Goal: Task Accomplishment & Management: Complete application form

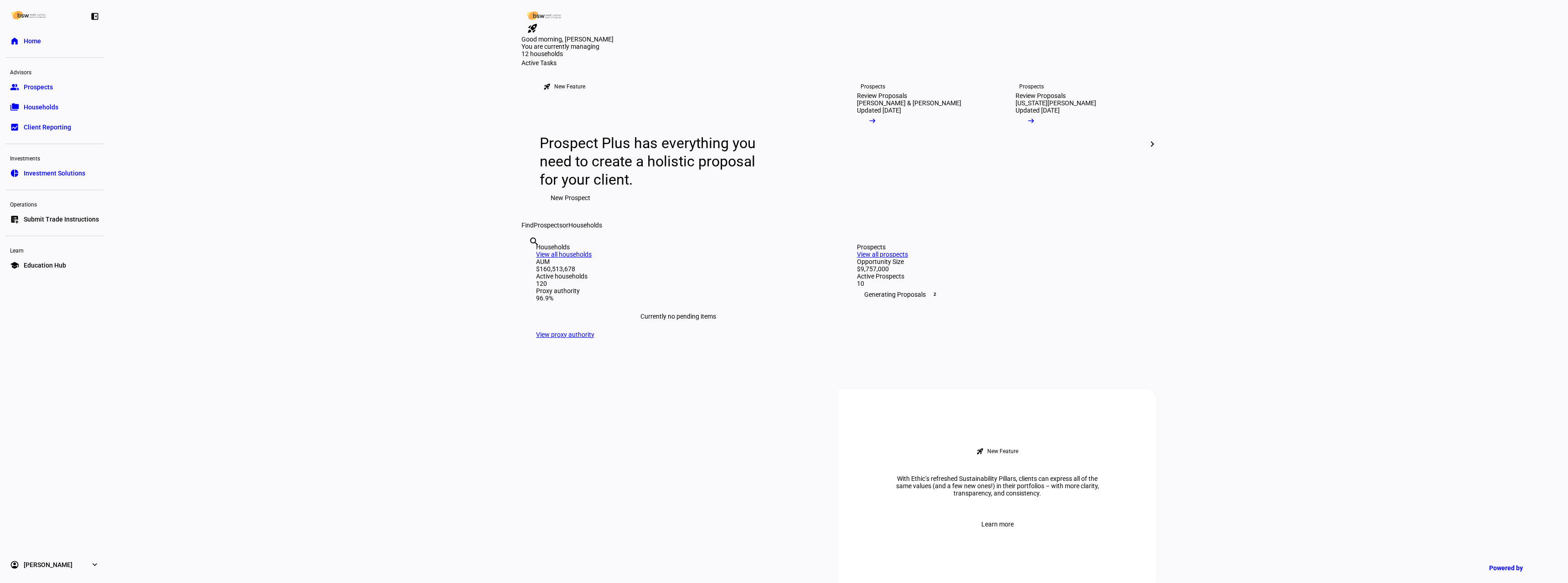
click at [531, 259] on input "text" at bounding box center [530, 254] width 2 height 11
type input "[PERSON_NAME]"
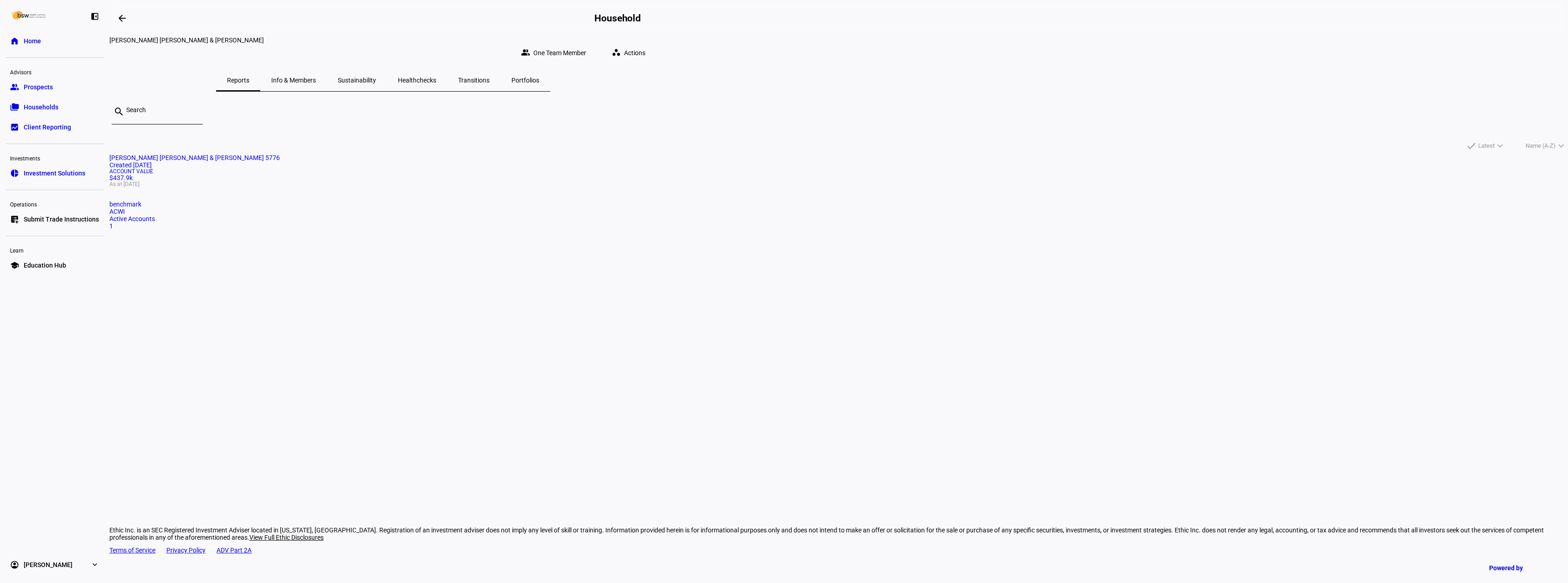
click at [316, 69] on span "Info & Members" at bounding box center [293, 80] width 44 height 22
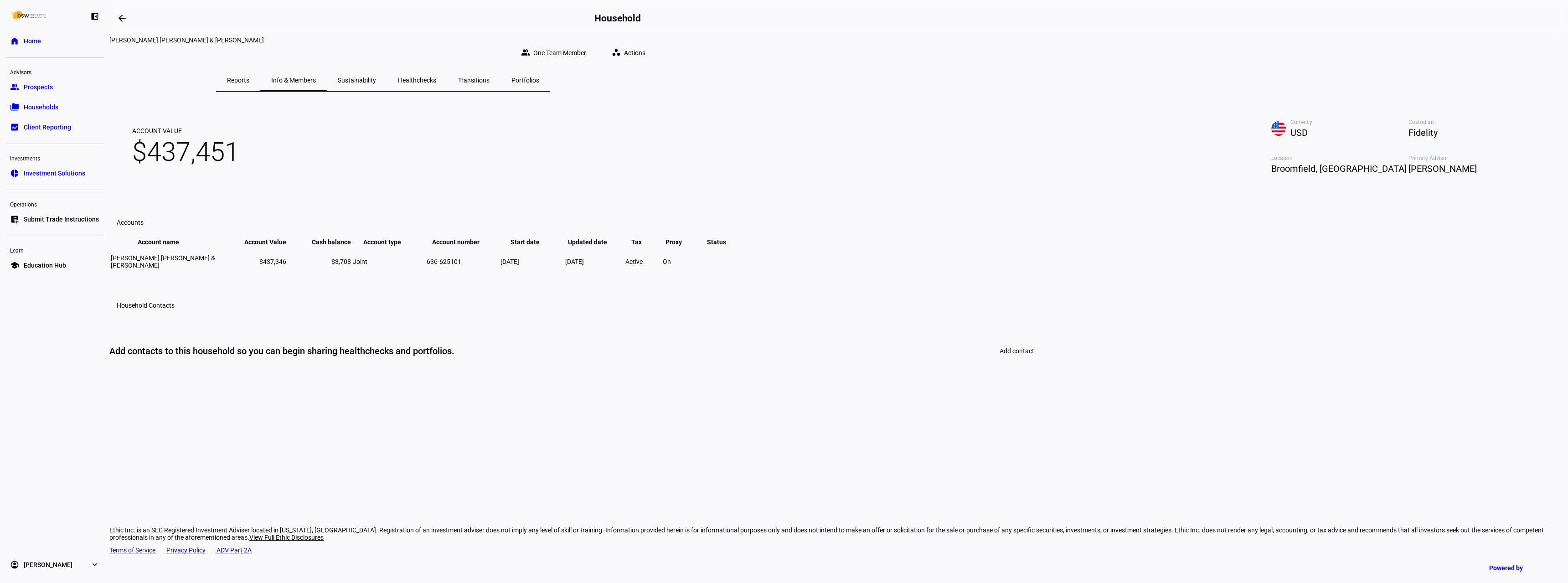
click at [376, 77] on span "Sustainability" at bounding box center [357, 80] width 38 height 6
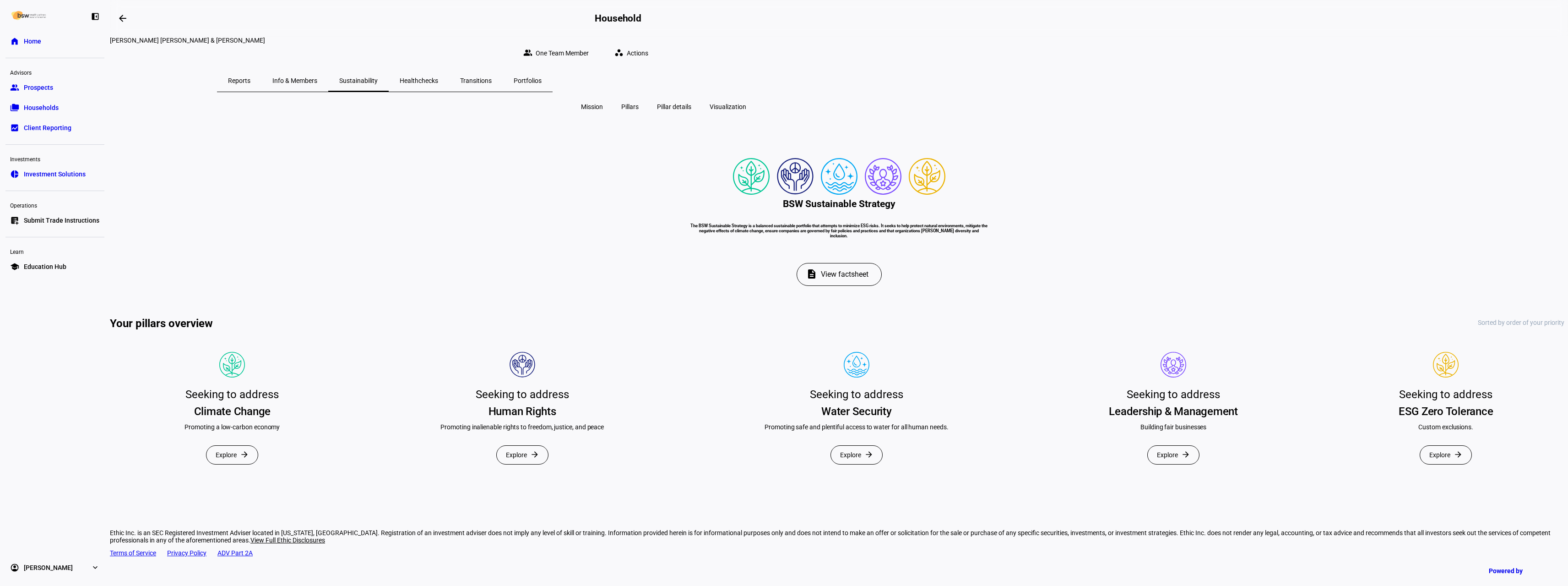
click at [438, 78] on span "Healthchecks" at bounding box center [419, 81] width 39 height 6
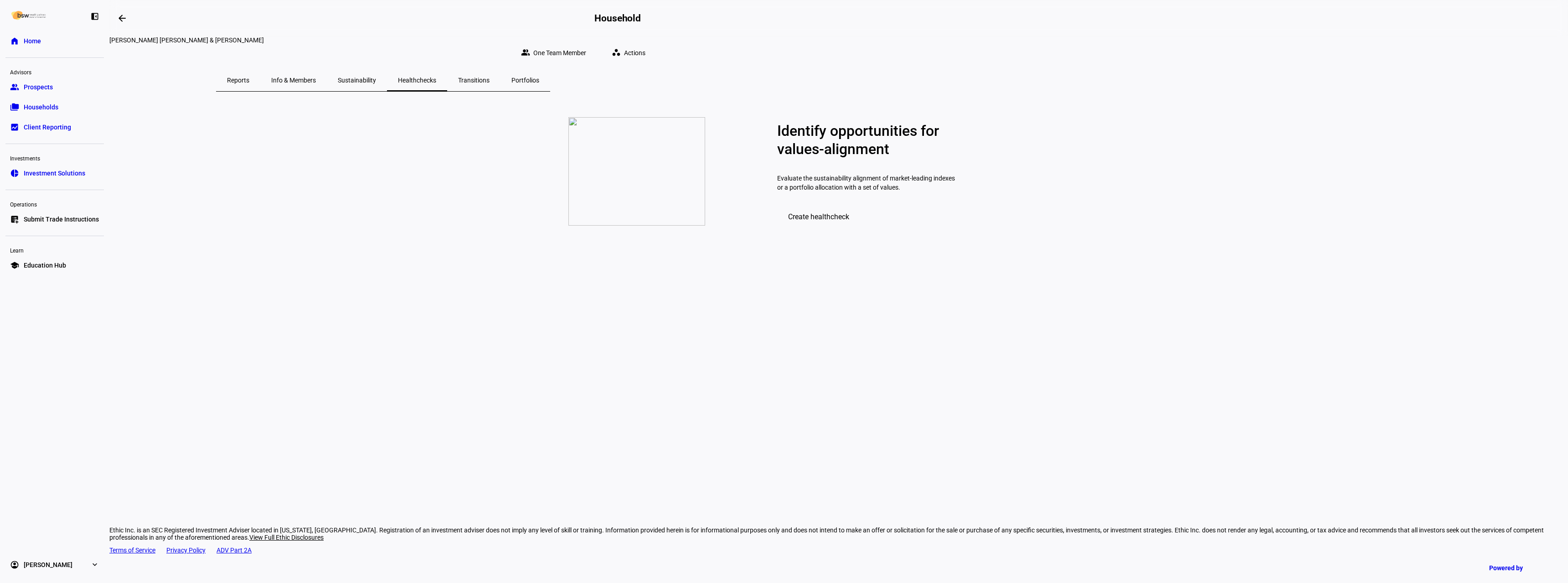
click at [489, 77] on span "Transitions" at bounding box center [474, 80] width 32 height 6
click at [539, 77] on span "Portfolios" at bounding box center [525, 80] width 28 height 6
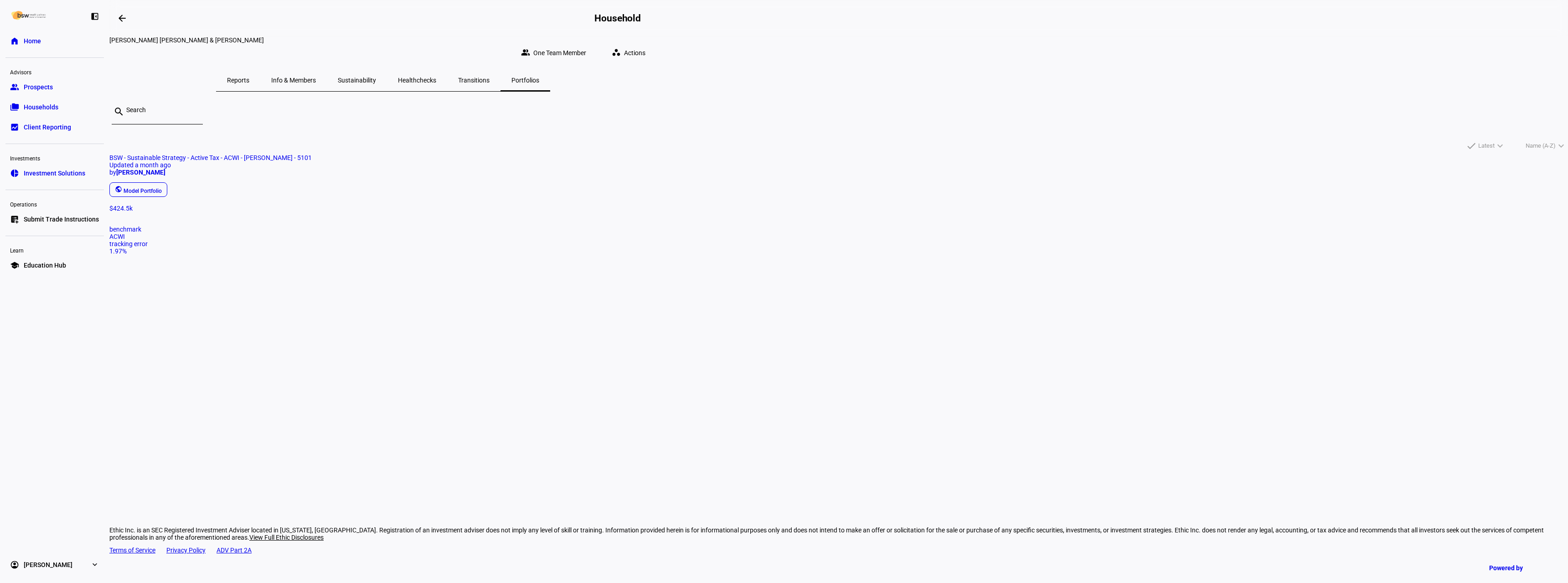
click at [621, 48] on mat-icon "workspaces" at bounding box center [616, 52] width 9 height 9
click at [1083, 131] on span "Change Settings" at bounding box center [1066, 135] width 46 height 7
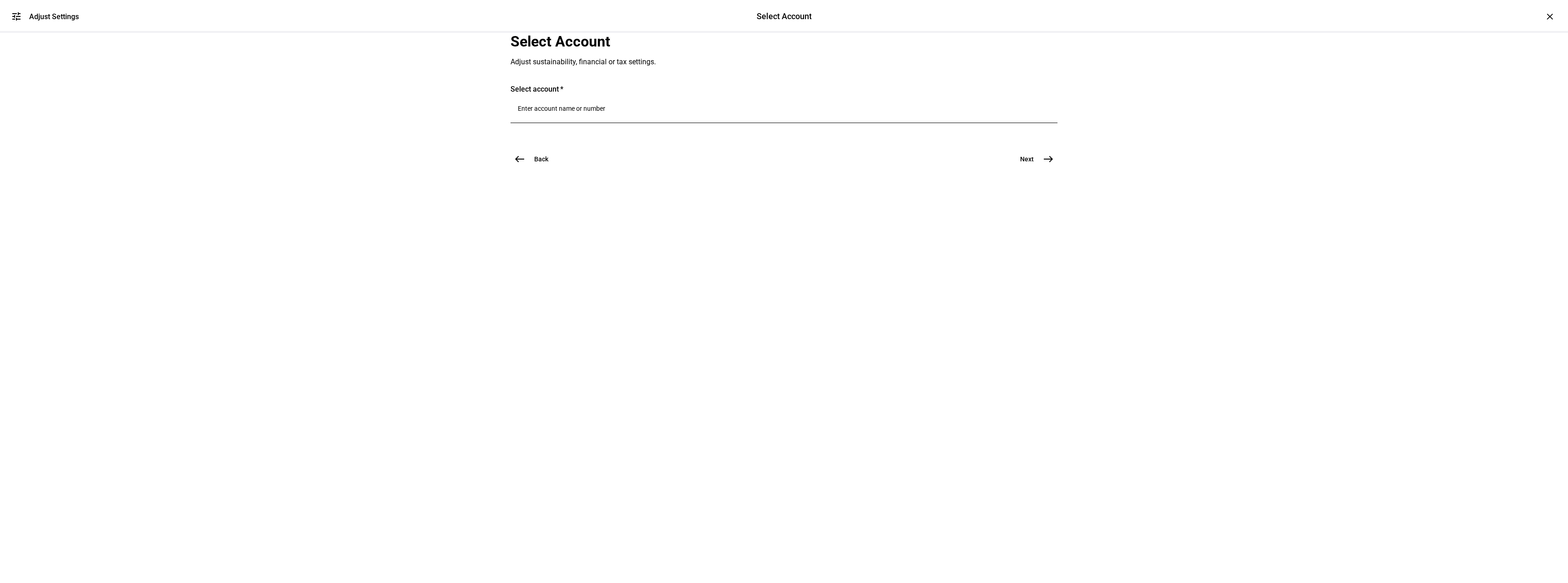
click at [1542, 18] on div "×" at bounding box center [1550, 16] width 15 height 15
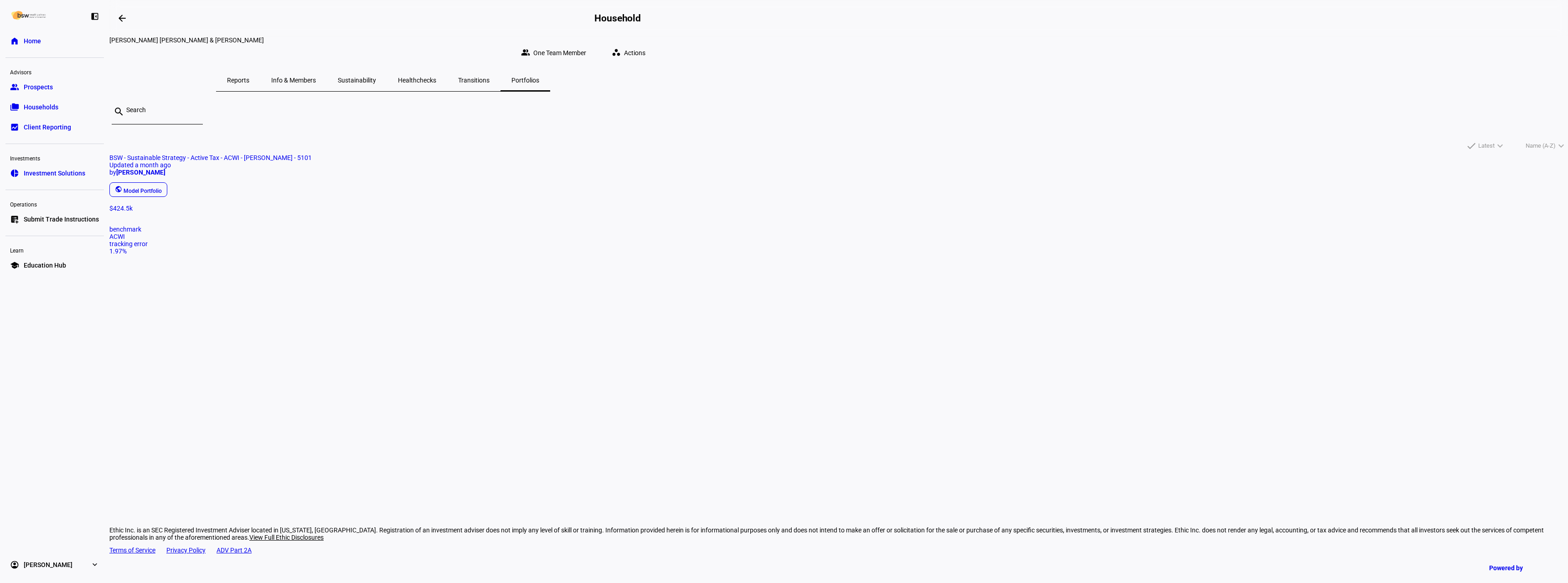
click at [644, 189] on span "BSW - Sustainable Strategy - Active Tax - ACWI - [PERSON_NAME] - 5101 Updated a…" at bounding box center [839, 179] width 1458 height 51
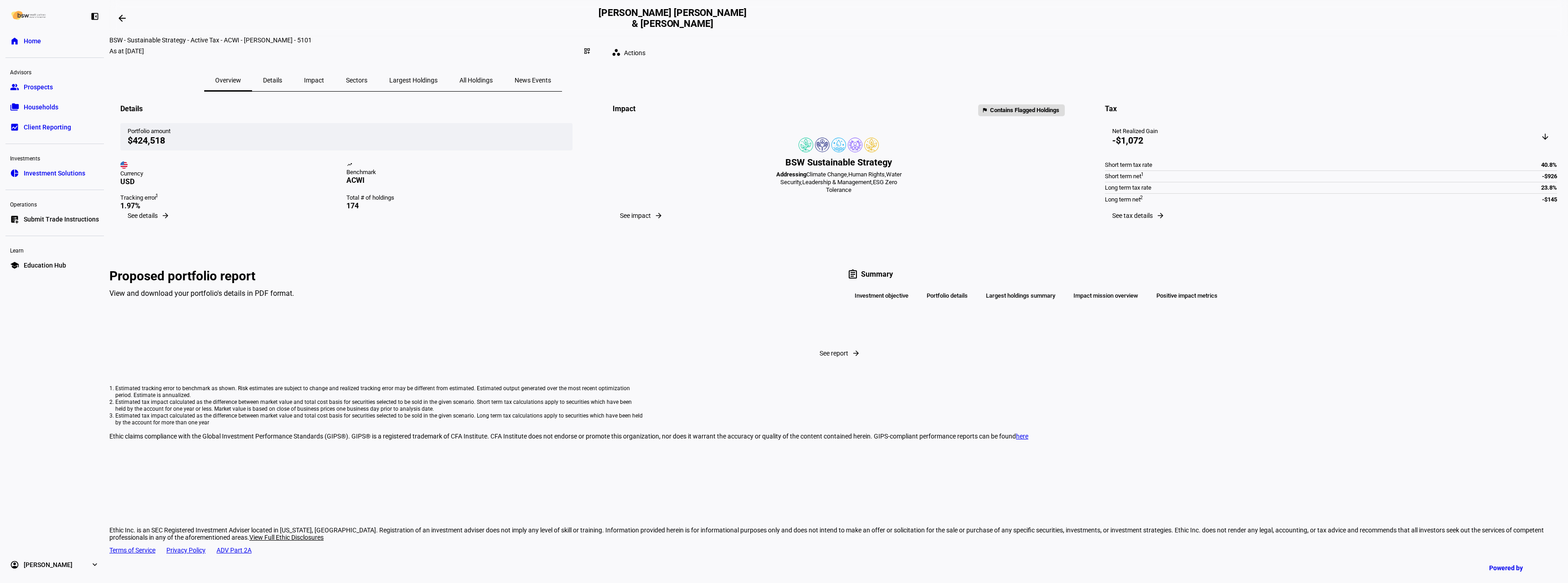
click at [282, 77] on span "Details" at bounding box center [272, 80] width 19 height 22
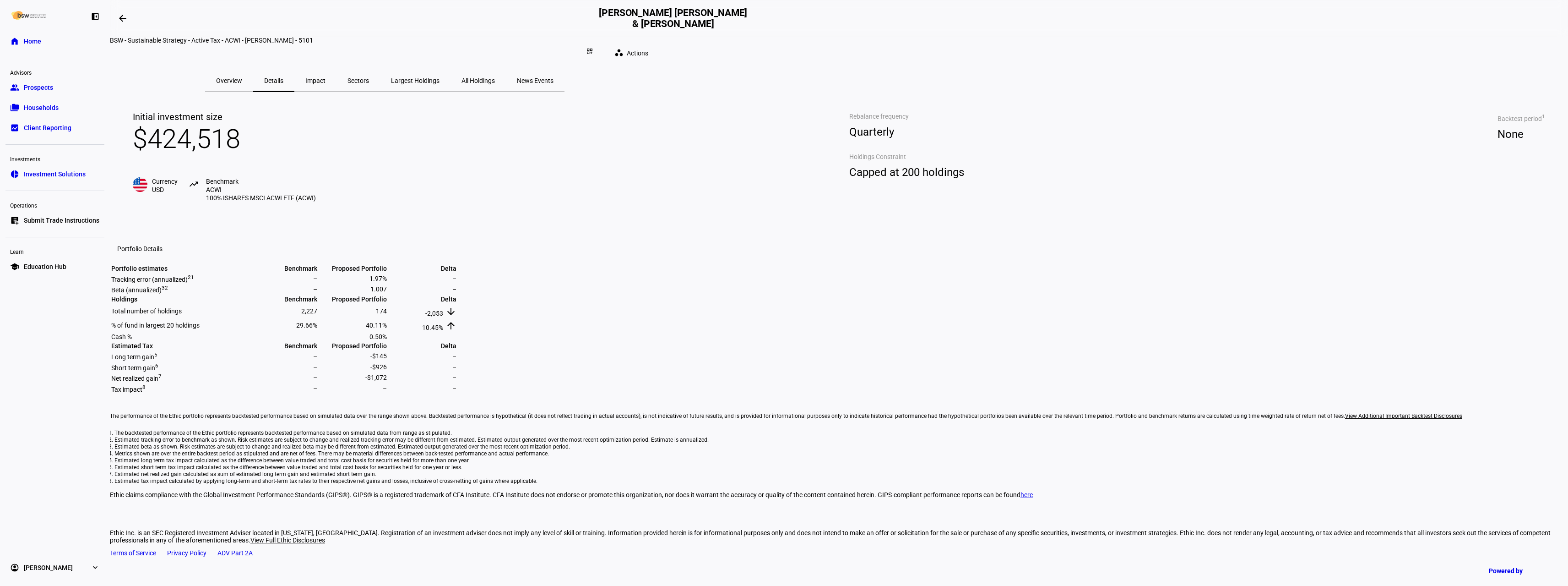
click at [325, 78] on span "Impact" at bounding box center [315, 81] width 20 height 6
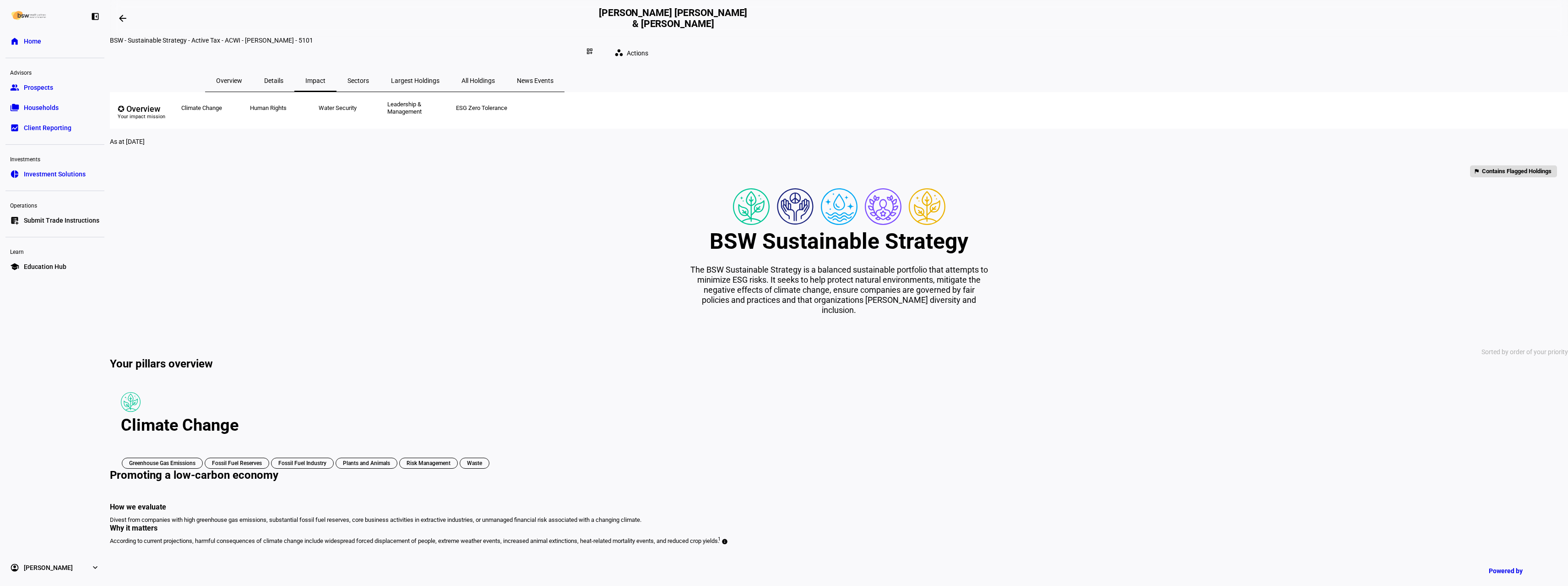
click at [369, 78] on span "Sectors" at bounding box center [358, 81] width 21 height 22
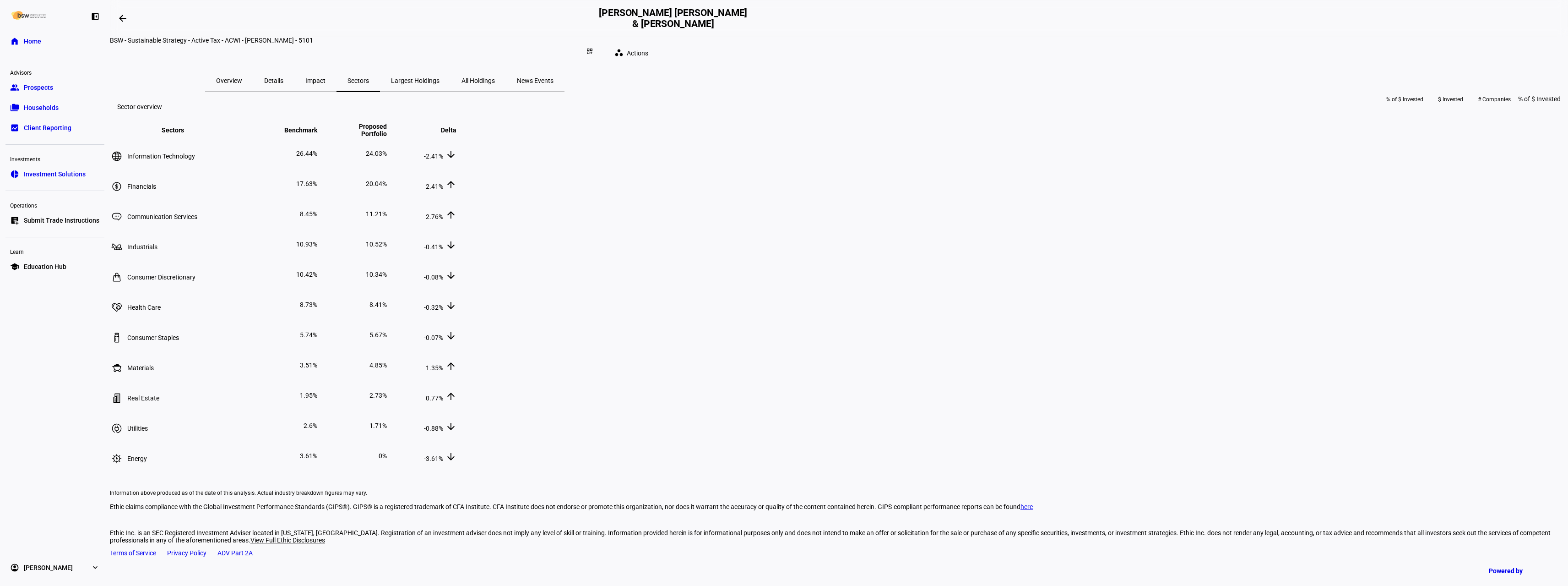
click at [440, 78] on span "Largest Holdings" at bounding box center [415, 81] width 48 height 6
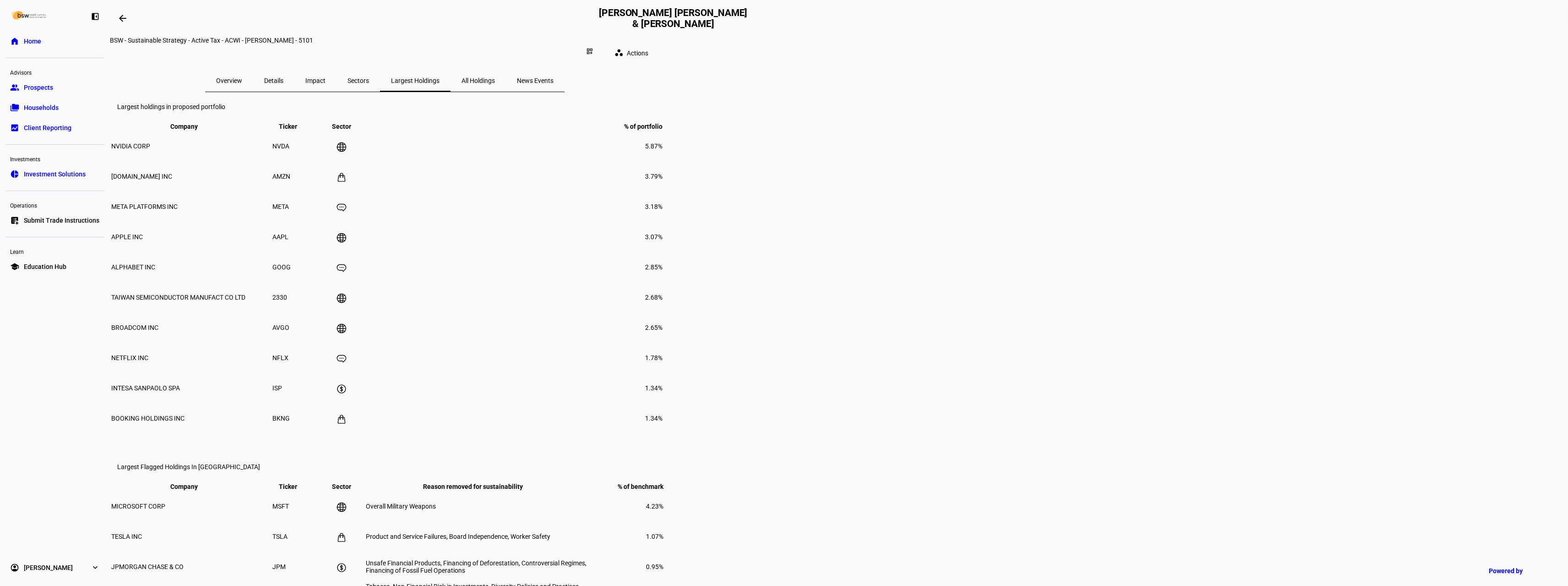
click at [495, 78] on span "All Holdings" at bounding box center [478, 81] width 34 height 6
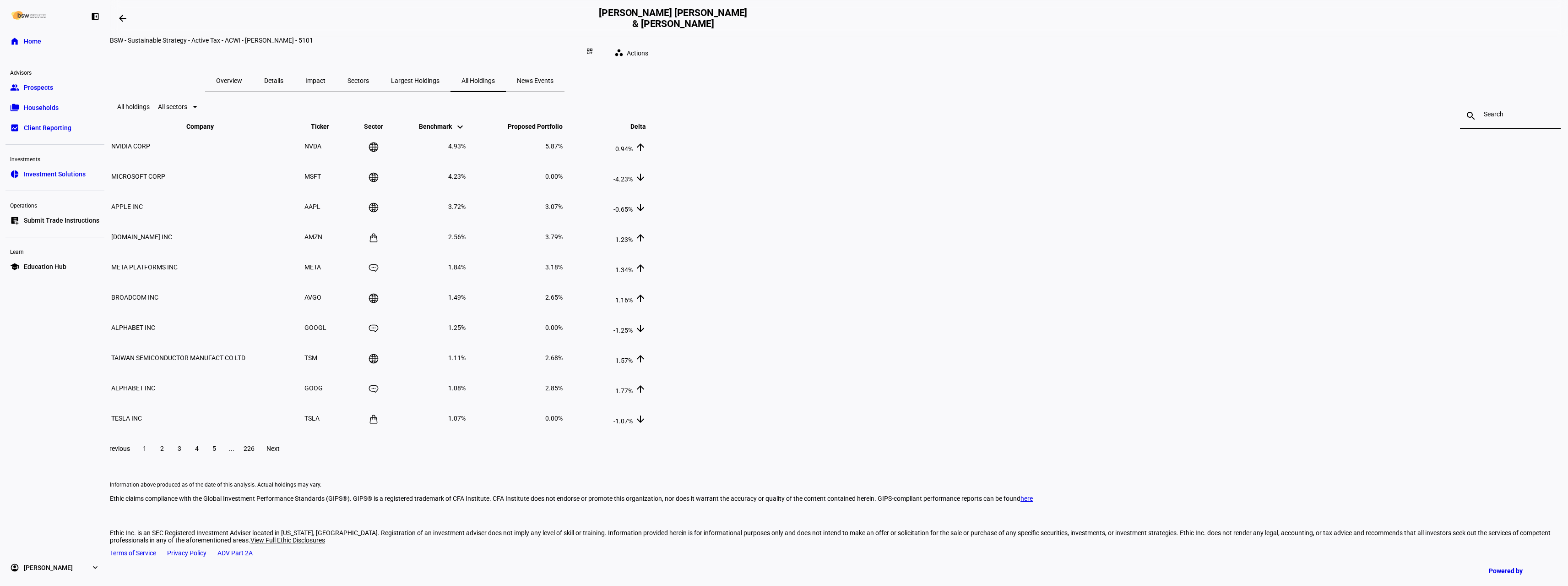
drag, startPoint x: 956, startPoint y: 73, endPoint x: 852, endPoint y: 67, distance: 104.2
click at [553, 78] on span "News Events" at bounding box center [535, 81] width 37 height 6
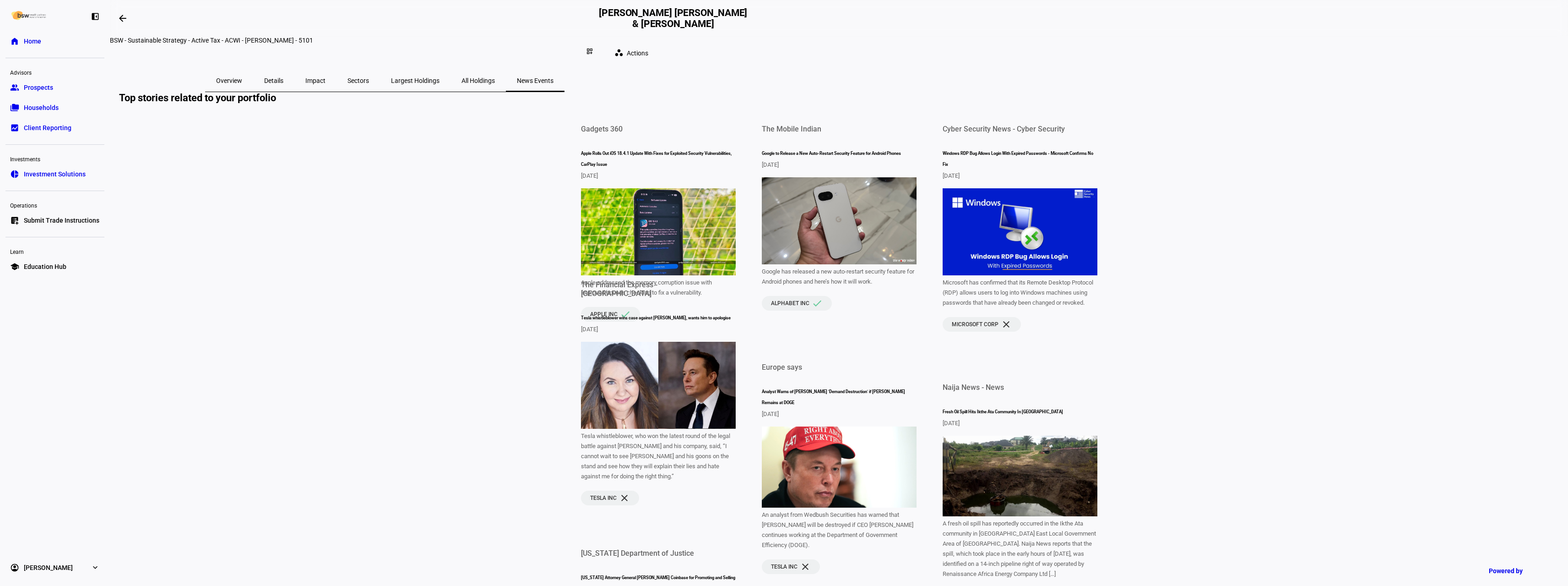
click at [242, 78] on span "Overview" at bounding box center [229, 81] width 26 height 6
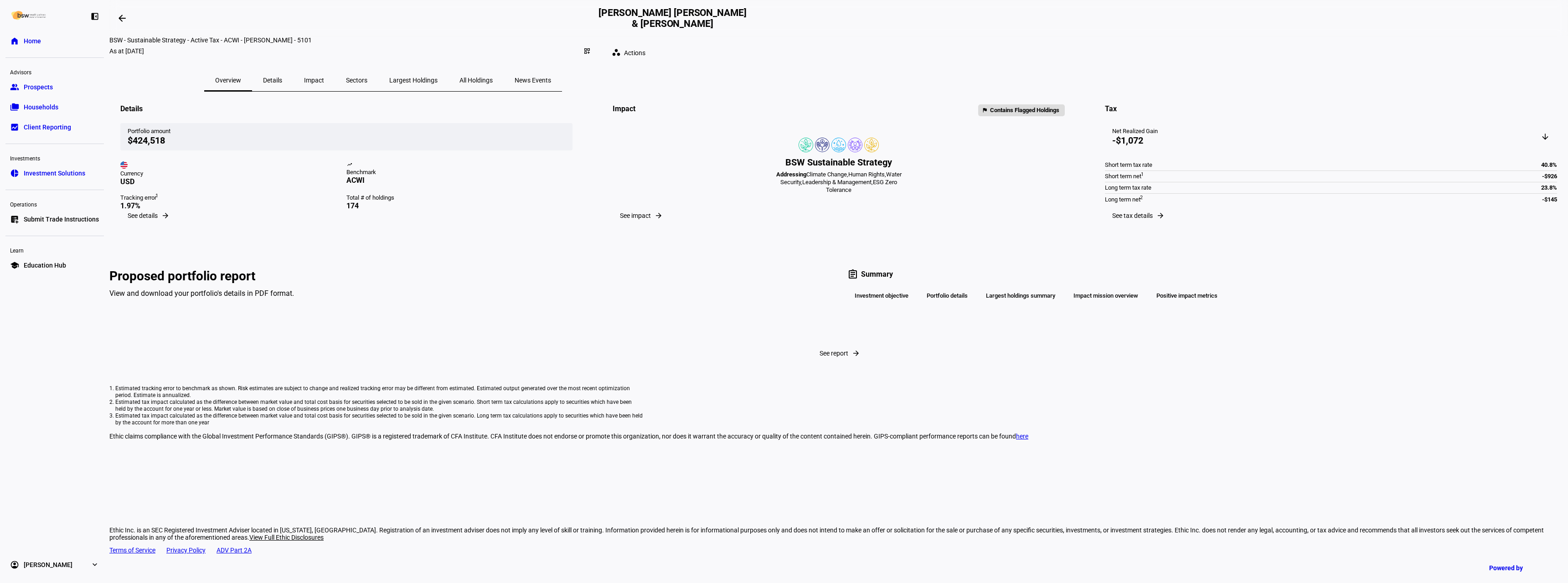
click at [636, 344] on div "Proposed portfolio report View and download your portfolio's details in PDF for…" at bounding box center [839, 296] width 1458 height 96
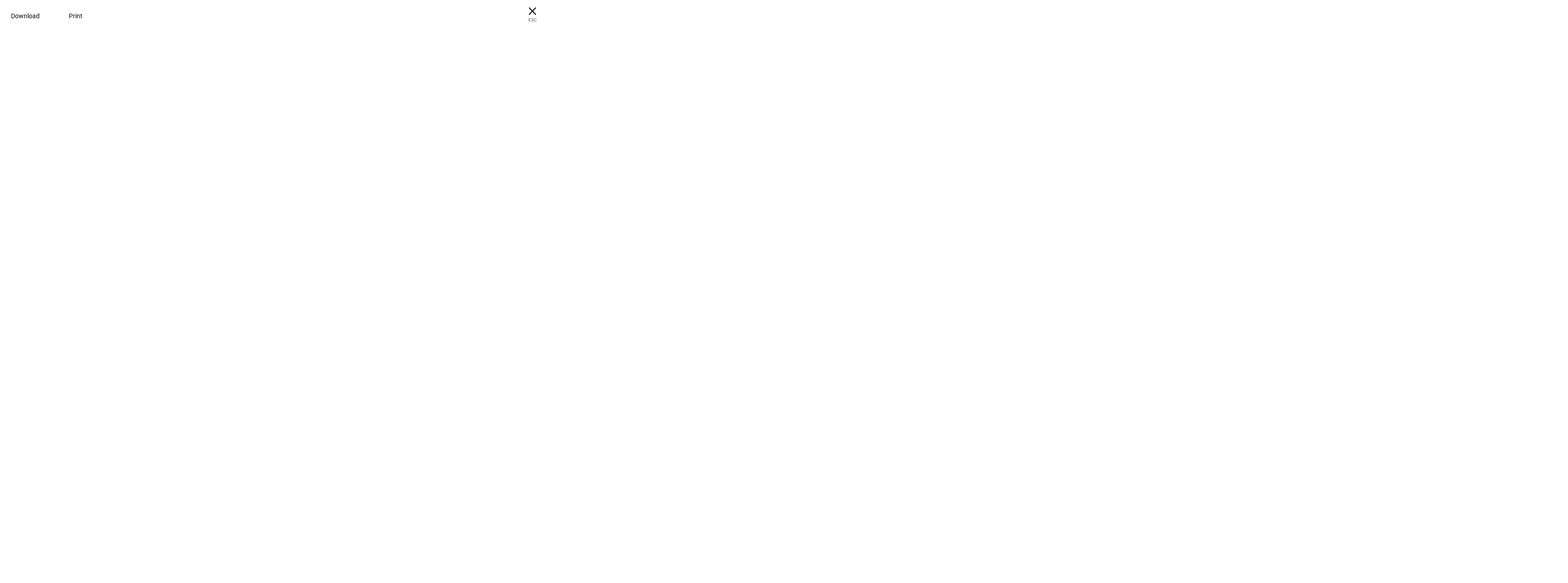
click at [547, 15] on span "× ESC" at bounding box center [533, 15] width 29 height 29
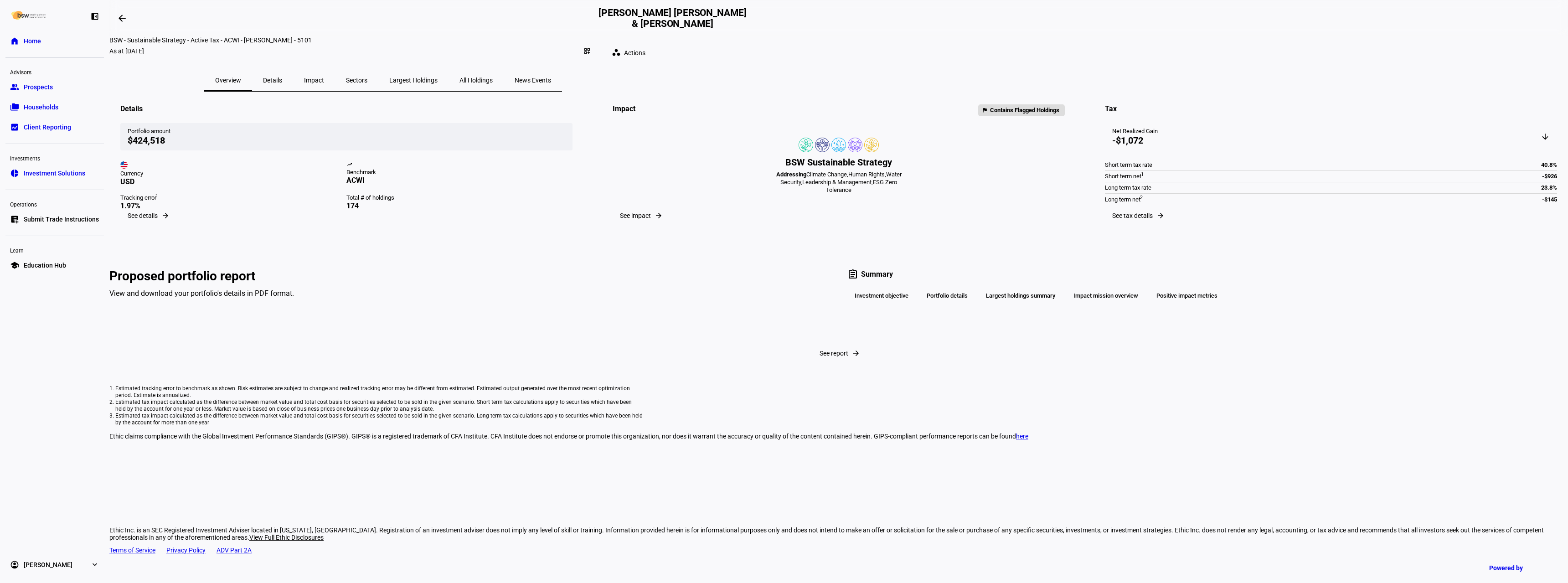
click at [814, 210] on div "BSW Sustainable Strategy Addressing Climate Change, Human Rights, Water Securit…" at bounding box center [839, 165] width 128 height 89
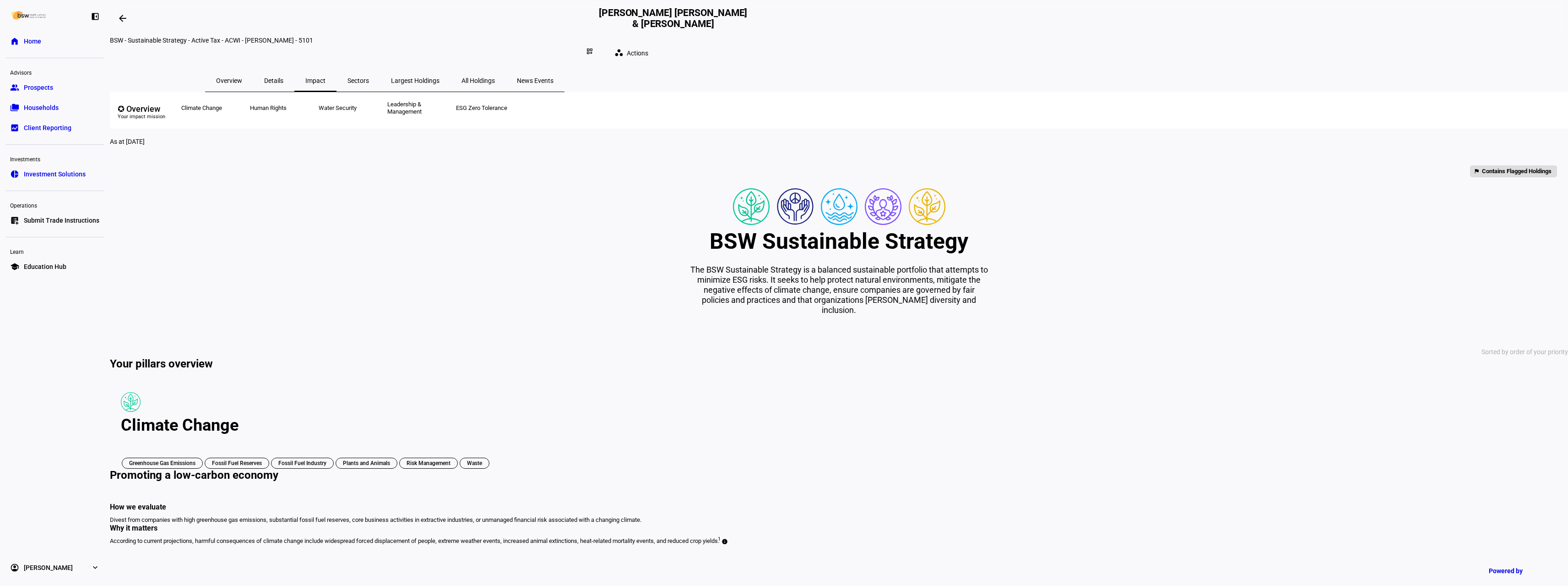
click at [242, 78] on span "Overview" at bounding box center [229, 81] width 26 height 6
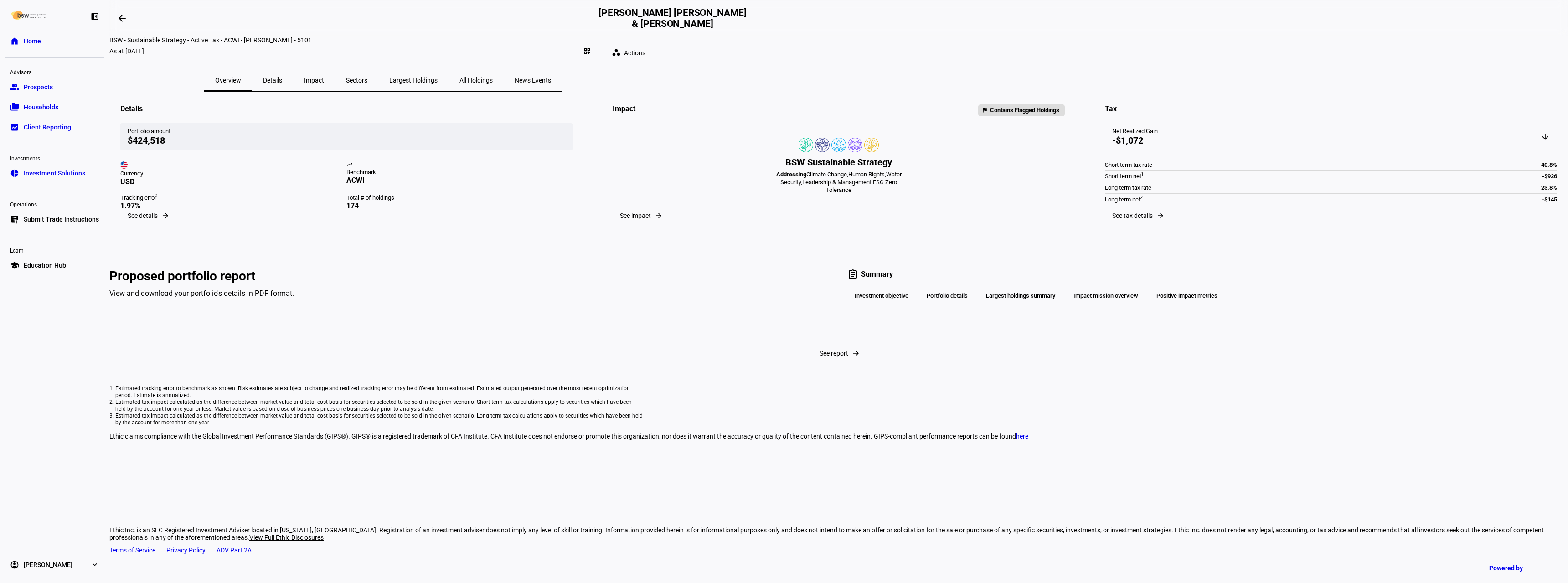
click at [725, 298] on div "View and download your portfolio's details in PDF format." at bounding box center [470, 293] width 721 height 9
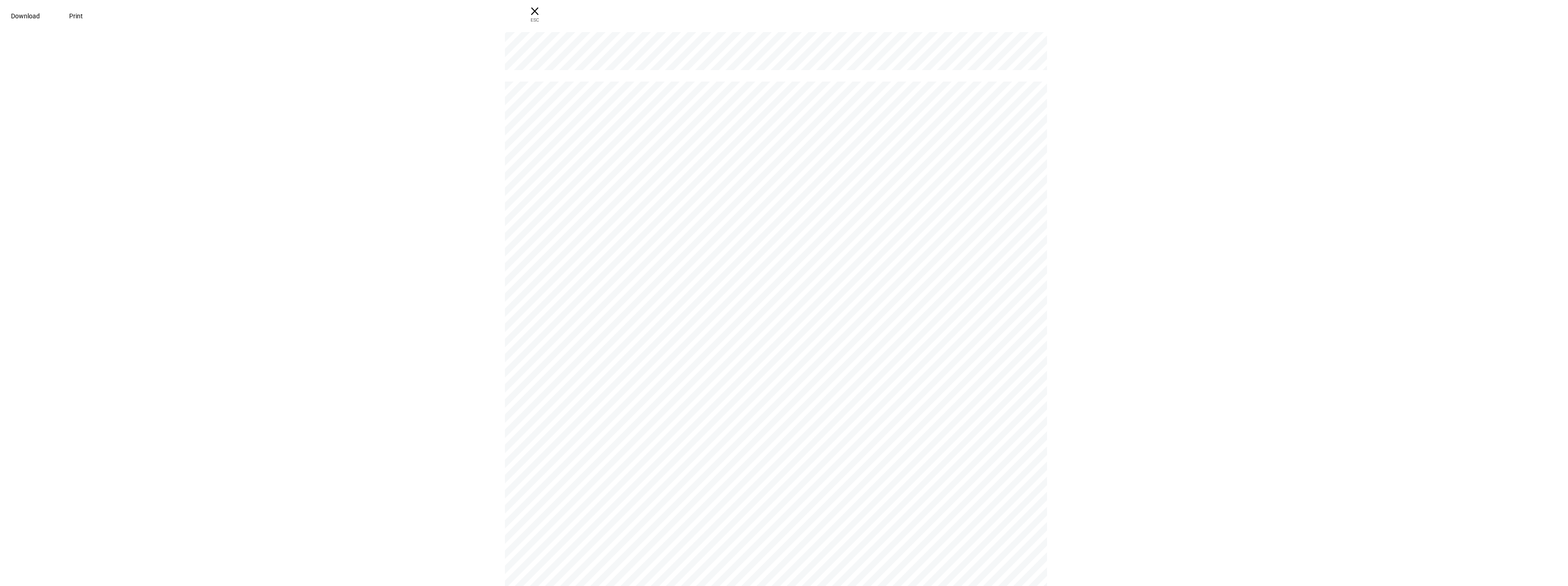
scroll to position [1366, 0]
click at [493, 359] on div " Contains Flagged Holdings BSW - Sustainable Strategy - Active Tax - ACWI - [P…" at bounding box center [784, 308] width 1568 height 556
click at [550, 15] on span "× ESC" at bounding box center [535, 15] width 29 height 29
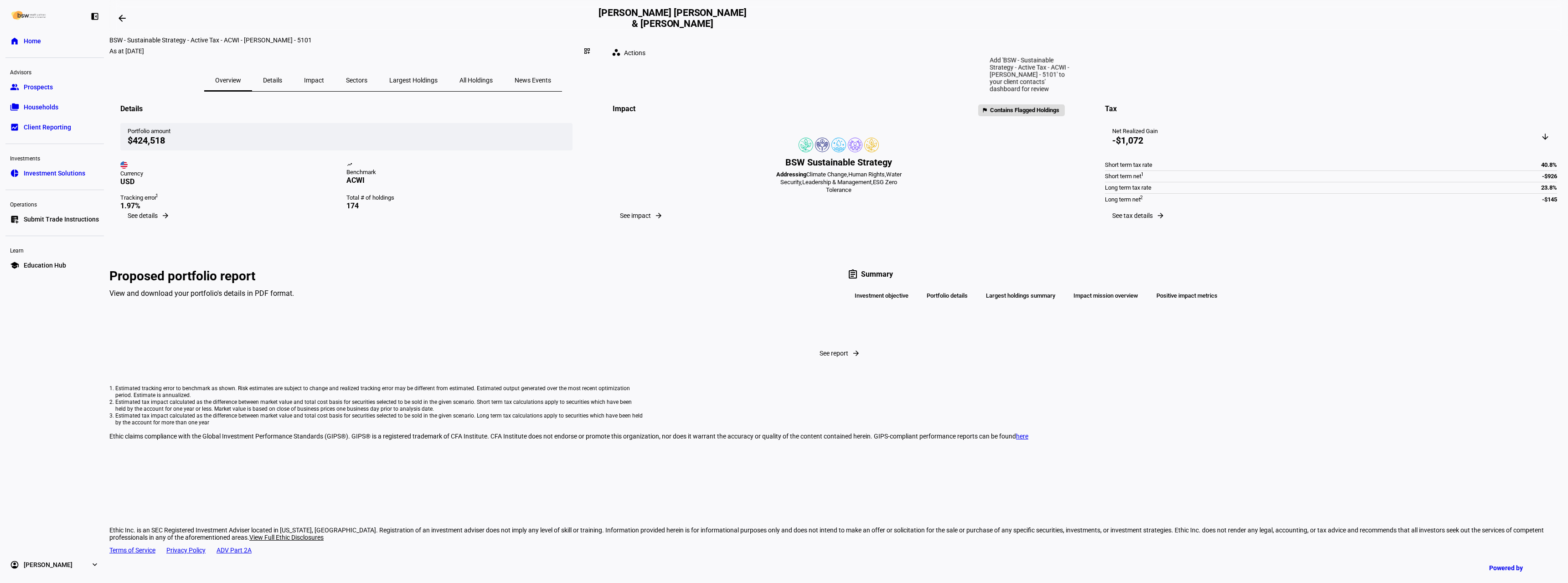
click at [597, 46] on div "dashboard_customize" at bounding box center [587, 51] width 20 height 15
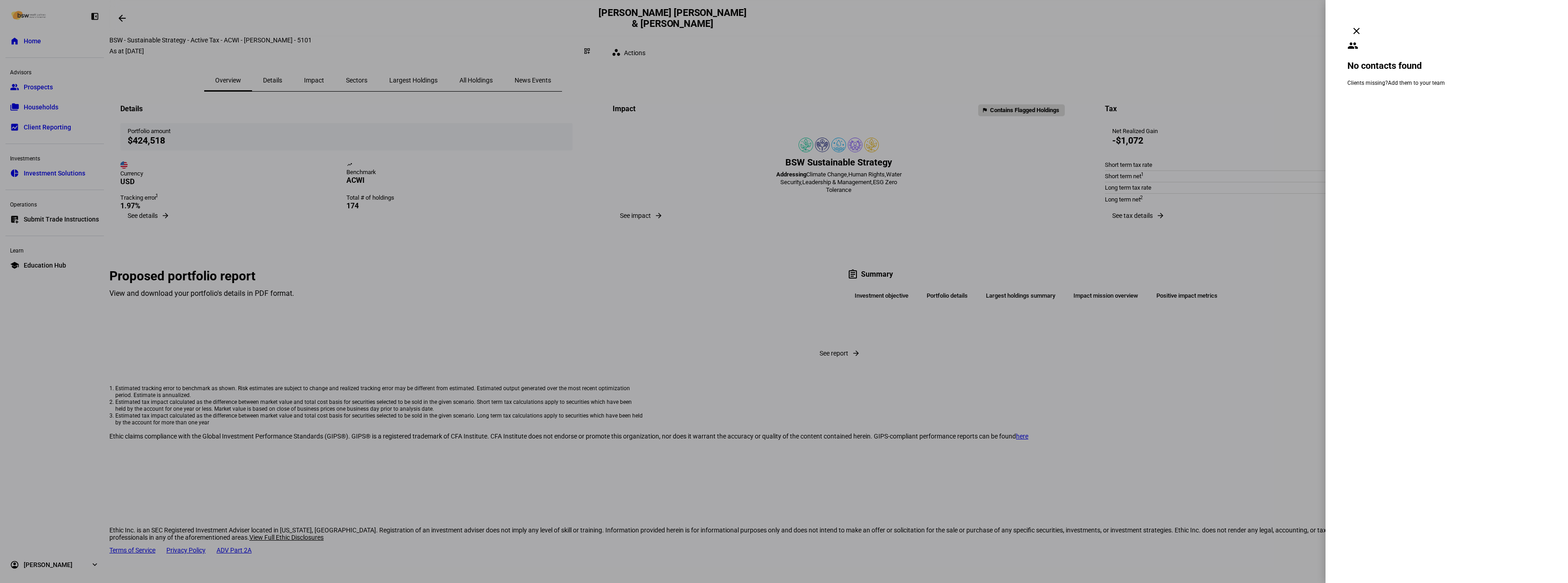
click at [1362, 26] on mat-icon "clear" at bounding box center [1357, 31] width 11 height 11
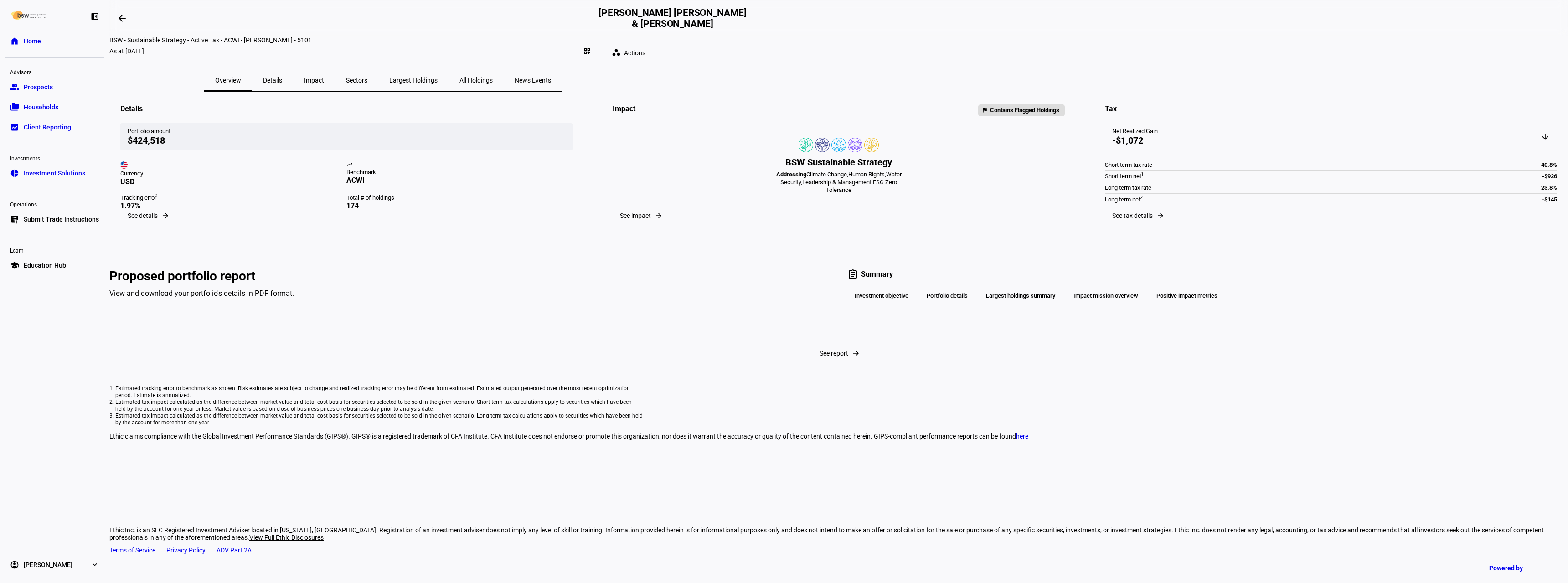
click at [645, 44] on span "Actions" at bounding box center [634, 53] width 21 height 18
click at [1071, 43] on div at bounding box center [784, 292] width 1568 height 583
click at [57, 109] on span "Households" at bounding box center [41, 106] width 35 height 9
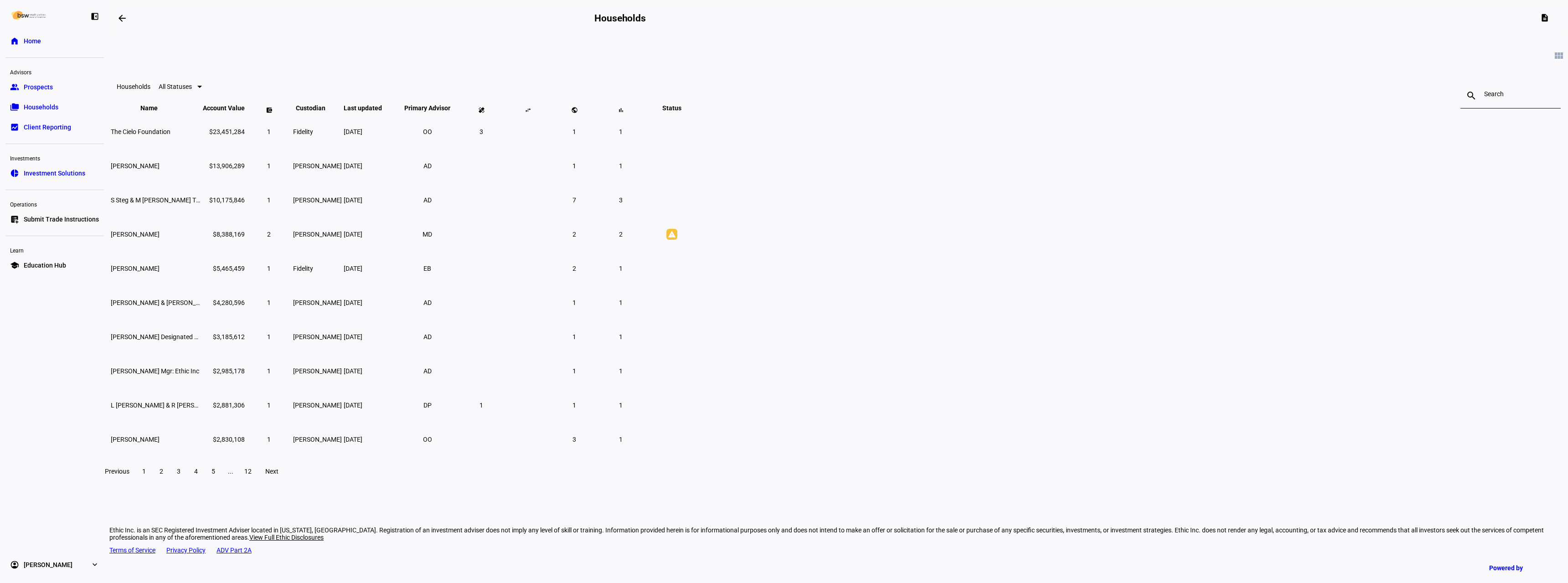
click at [1484, 102] on div at bounding box center [1510, 96] width 53 height 26
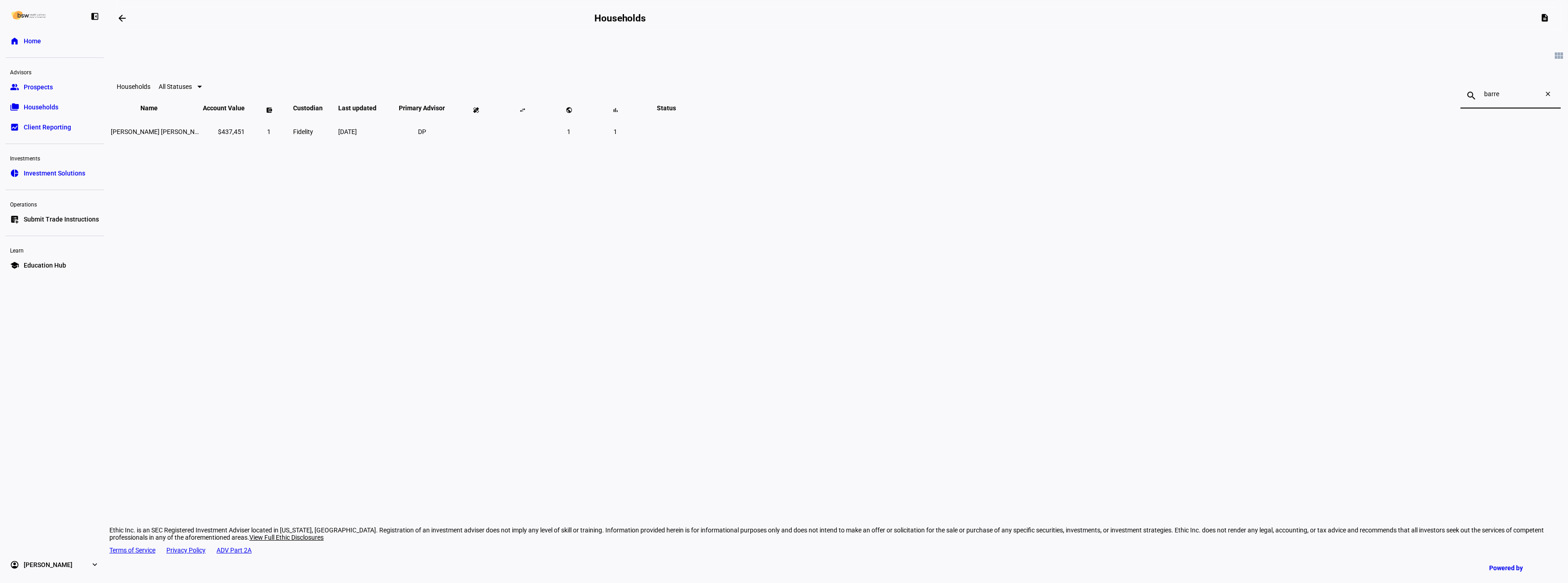
type input "barre"
click at [357, 135] on span "[DATE]" at bounding box center [348, 131] width 19 height 7
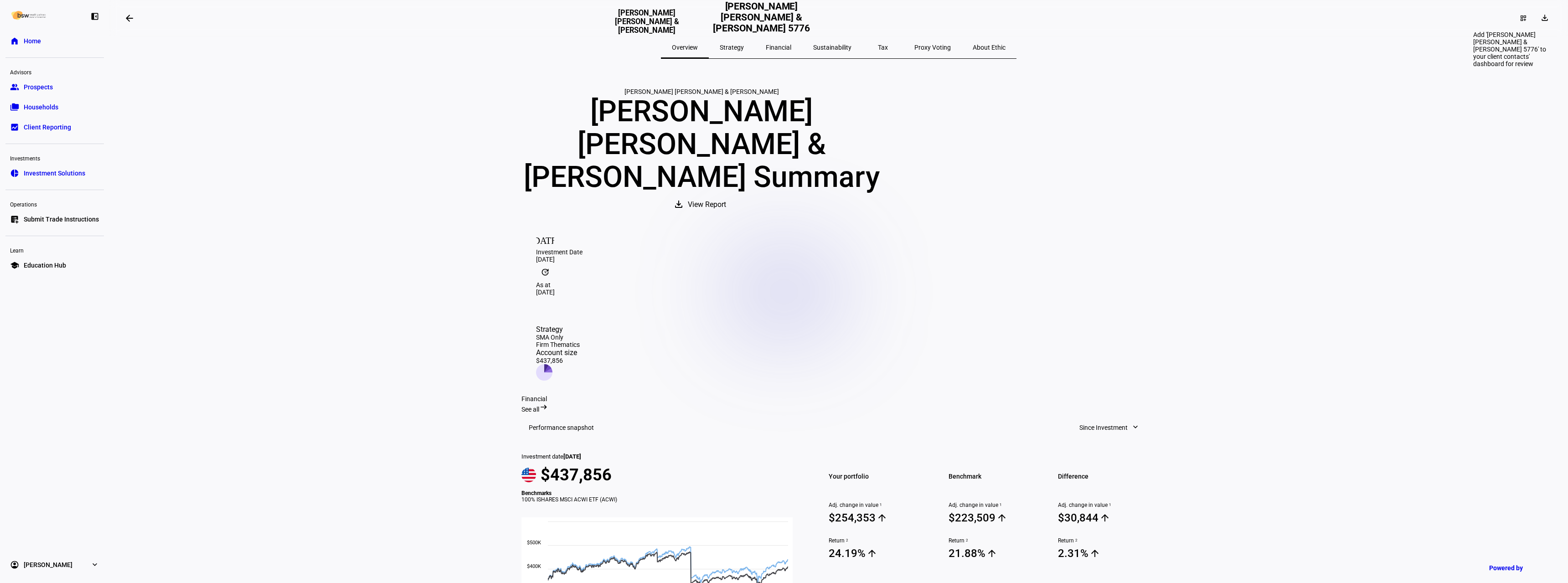
click at [1520, 17] on mat-icon "dashboard_customize" at bounding box center [1524, 18] width 7 height 7
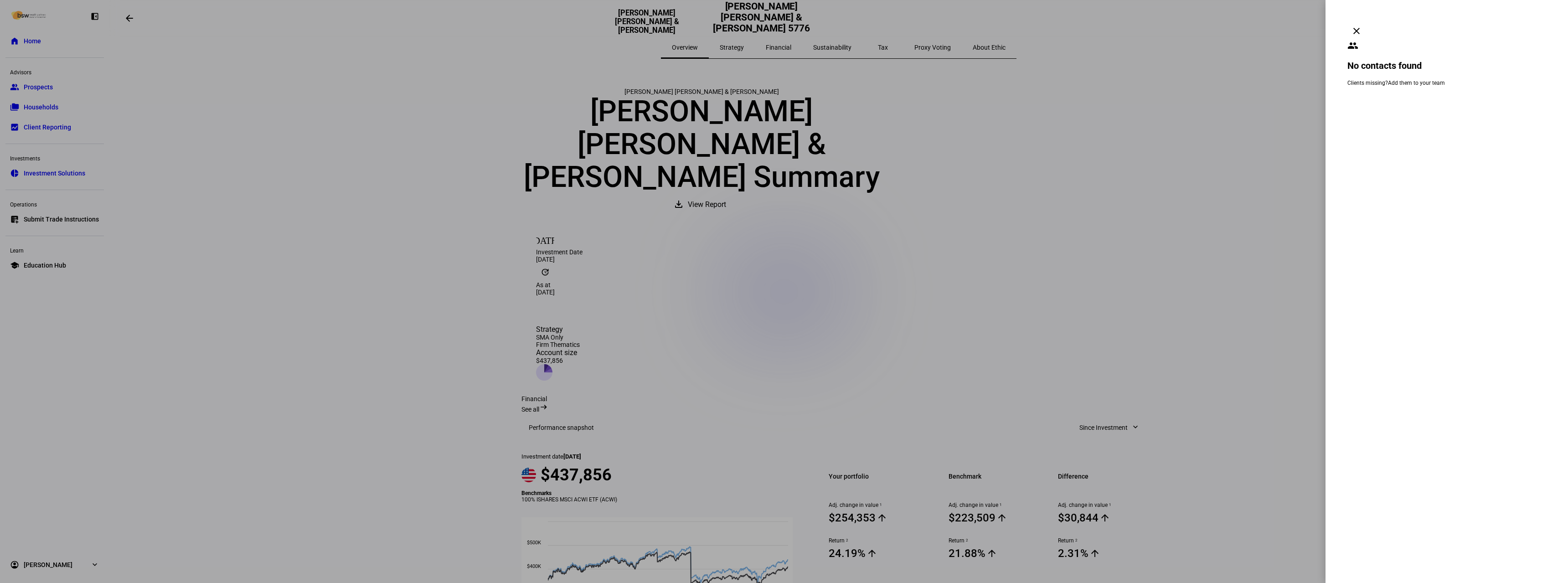
click at [1368, 20] on span at bounding box center [1357, 31] width 22 height 22
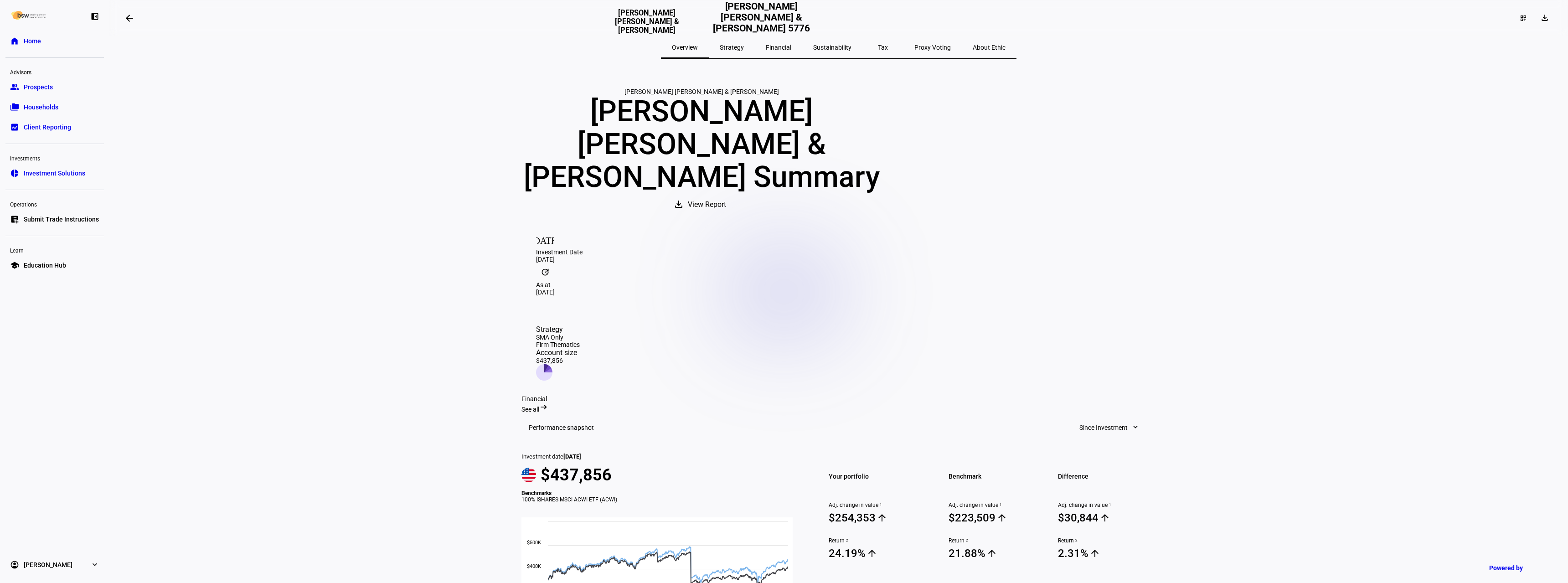
click at [973, 48] on span "About Ethic" at bounding box center [989, 47] width 33 height 6
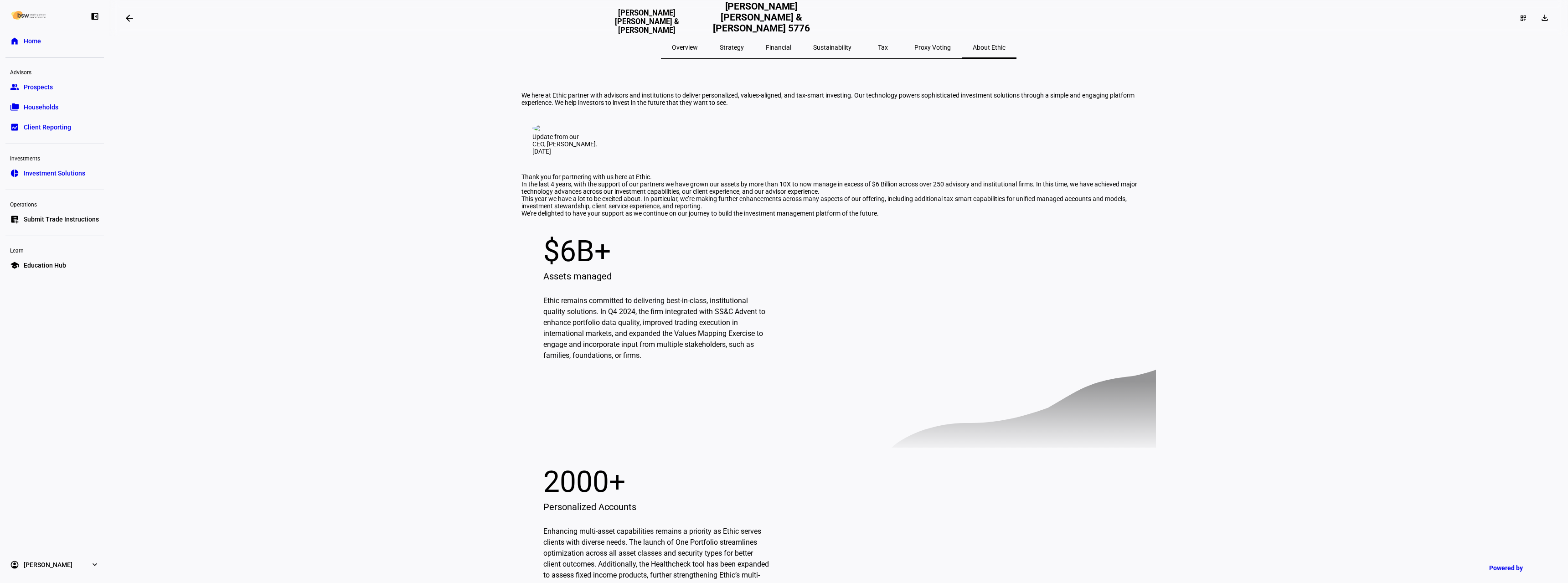
click at [914, 48] on span "Proxy Voting" at bounding box center [933, 47] width 37 height 6
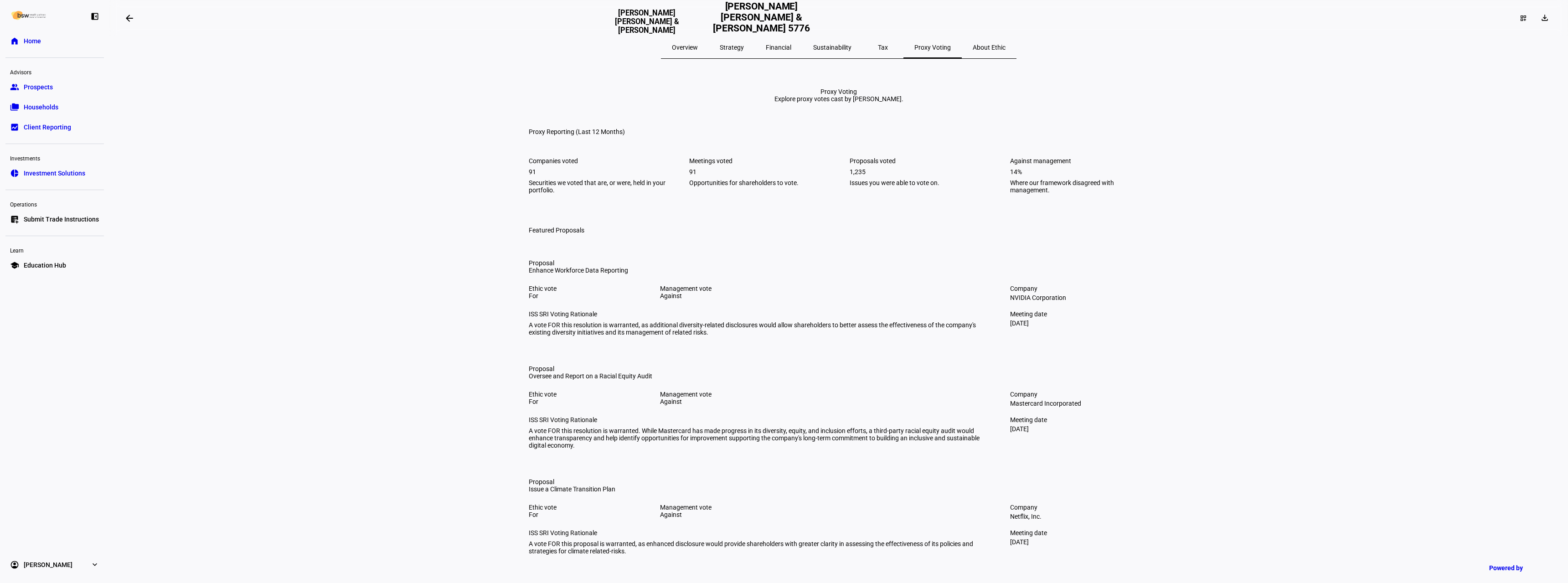
click at [878, 52] on span "Tax" at bounding box center [883, 47] width 10 height 22
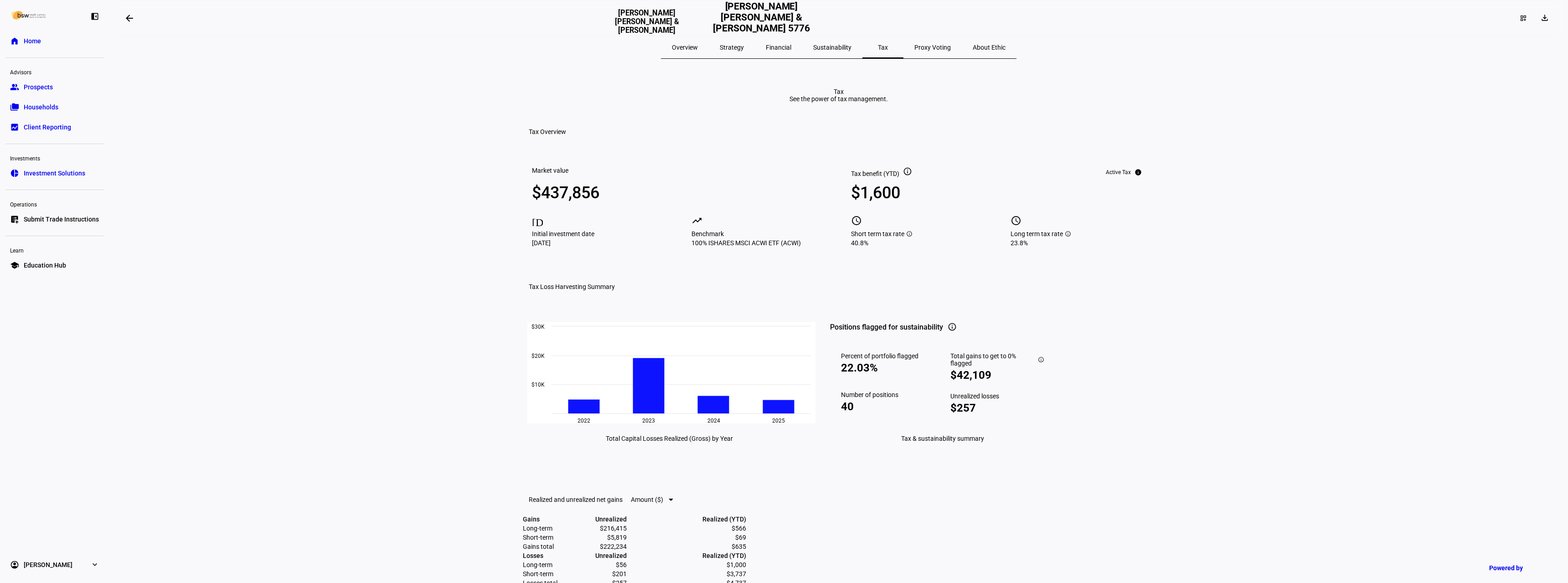
click at [844, 48] on span "Sustainability" at bounding box center [832, 47] width 38 height 6
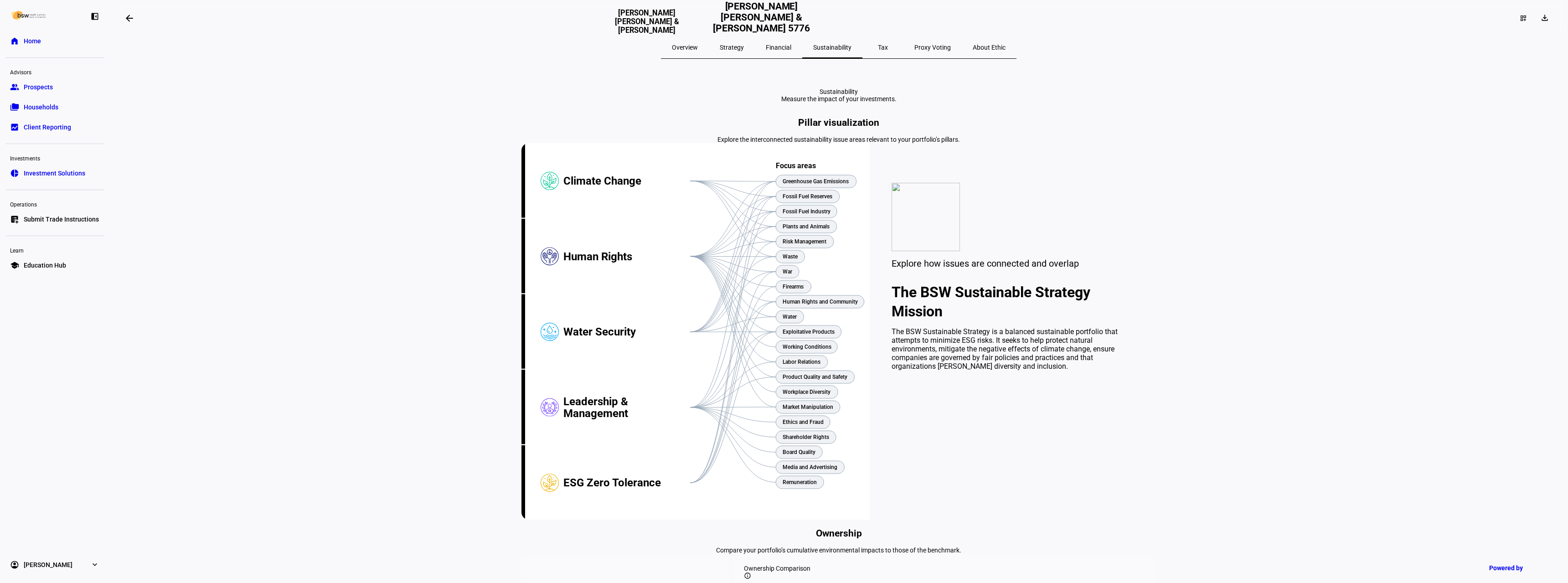
click at [779, 52] on span "Financial" at bounding box center [779, 47] width 26 height 22
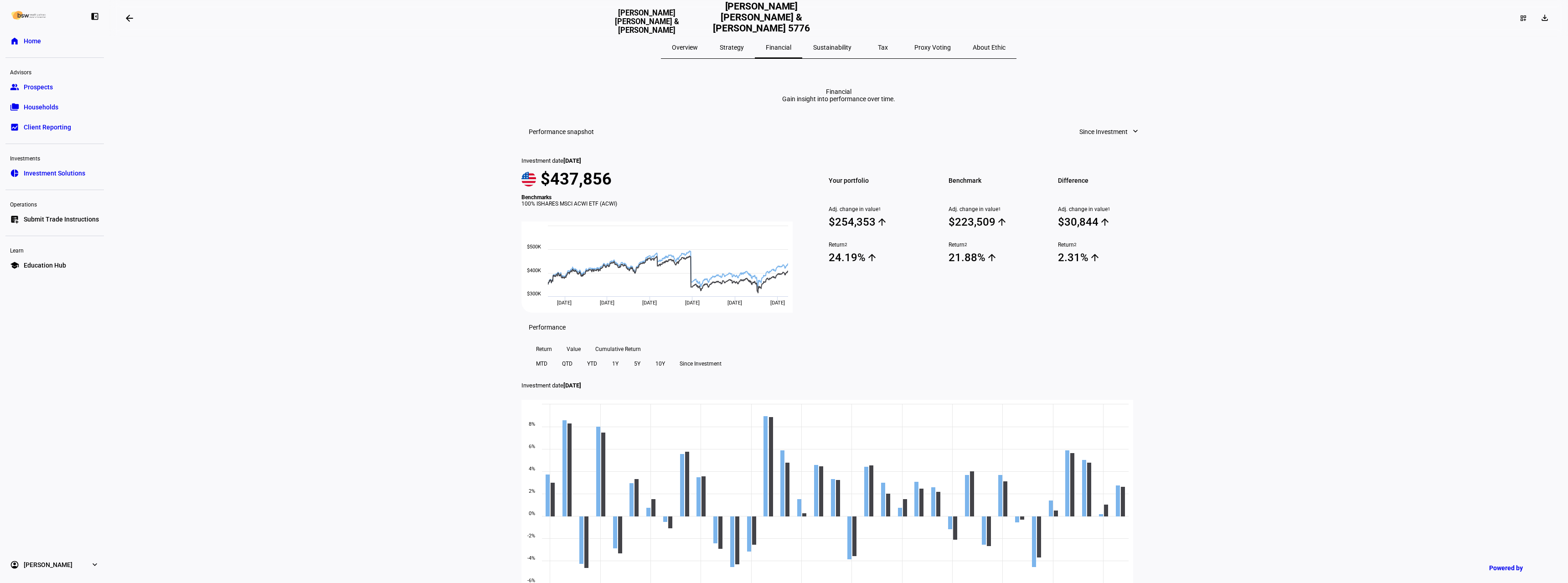
click at [744, 51] on span "Strategy" at bounding box center [732, 47] width 24 height 6
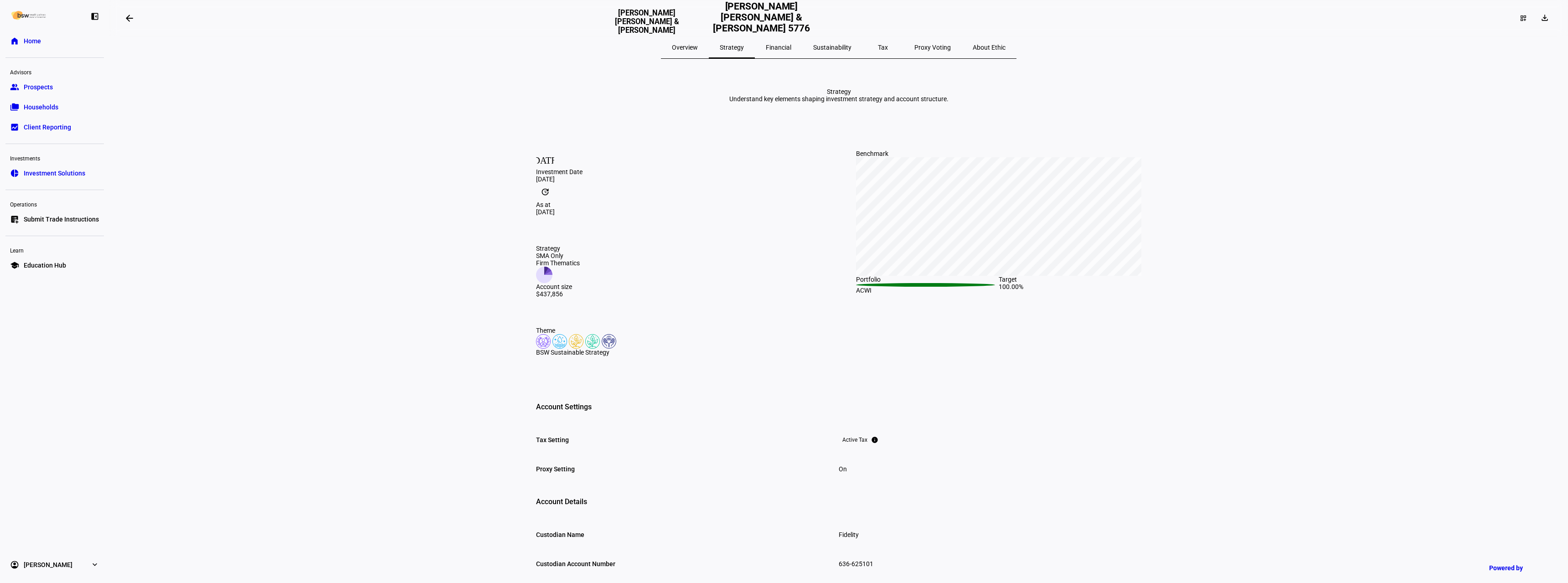
click at [698, 46] on span "Overview" at bounding box center [685, 47] width 26 height 6
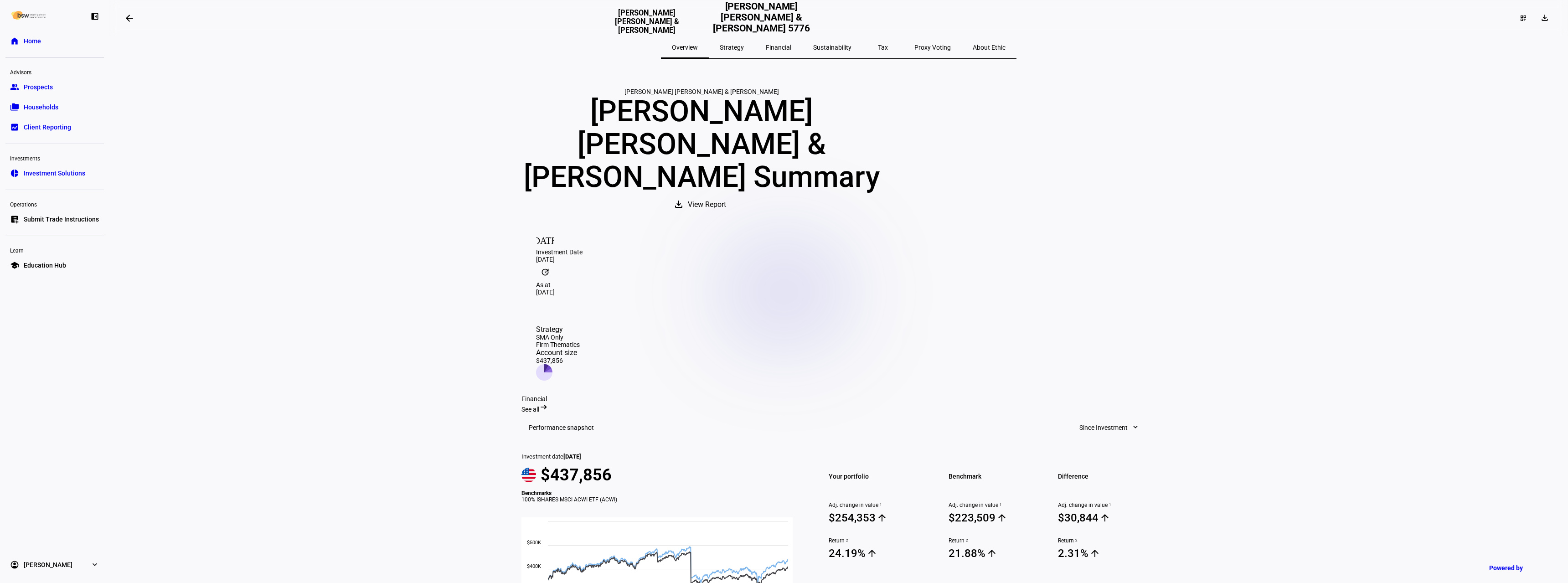
click at [63, 220] on span "Submit Trade Instructions" at bounding box center [61, 219] width 75 height 9
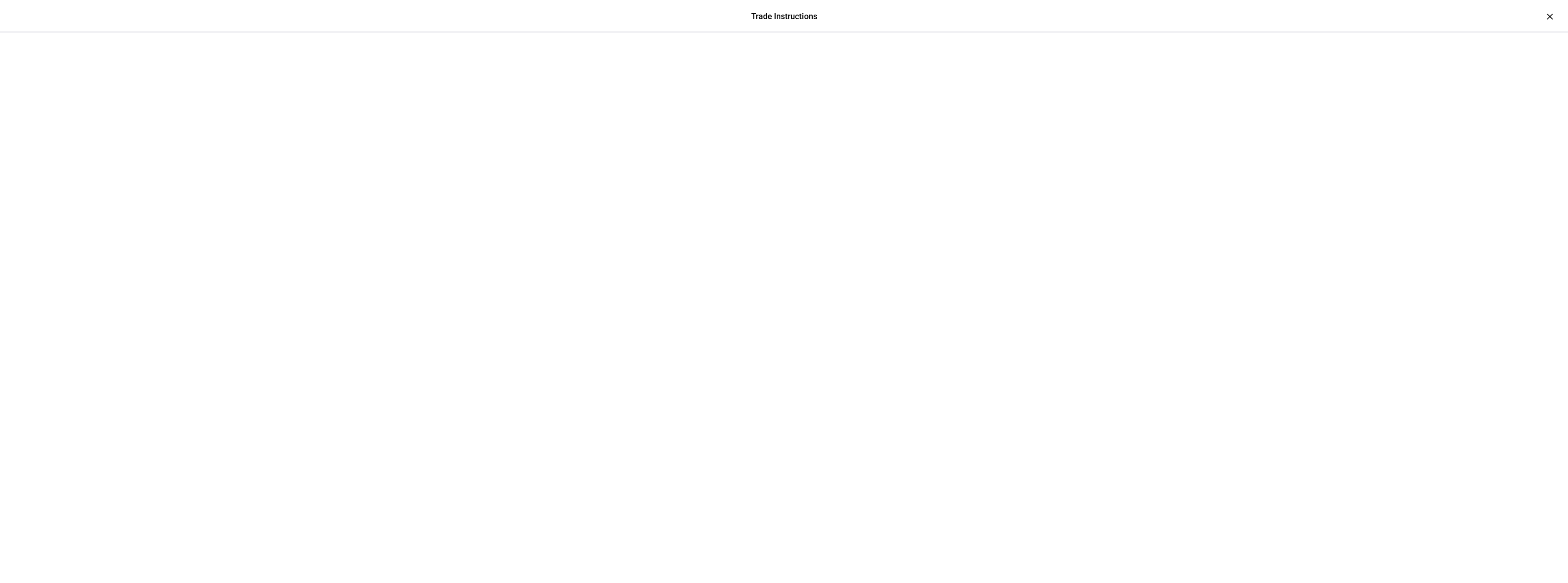
click at [1057, 33] on div at bounding box center [784, 55] width 547 height 46
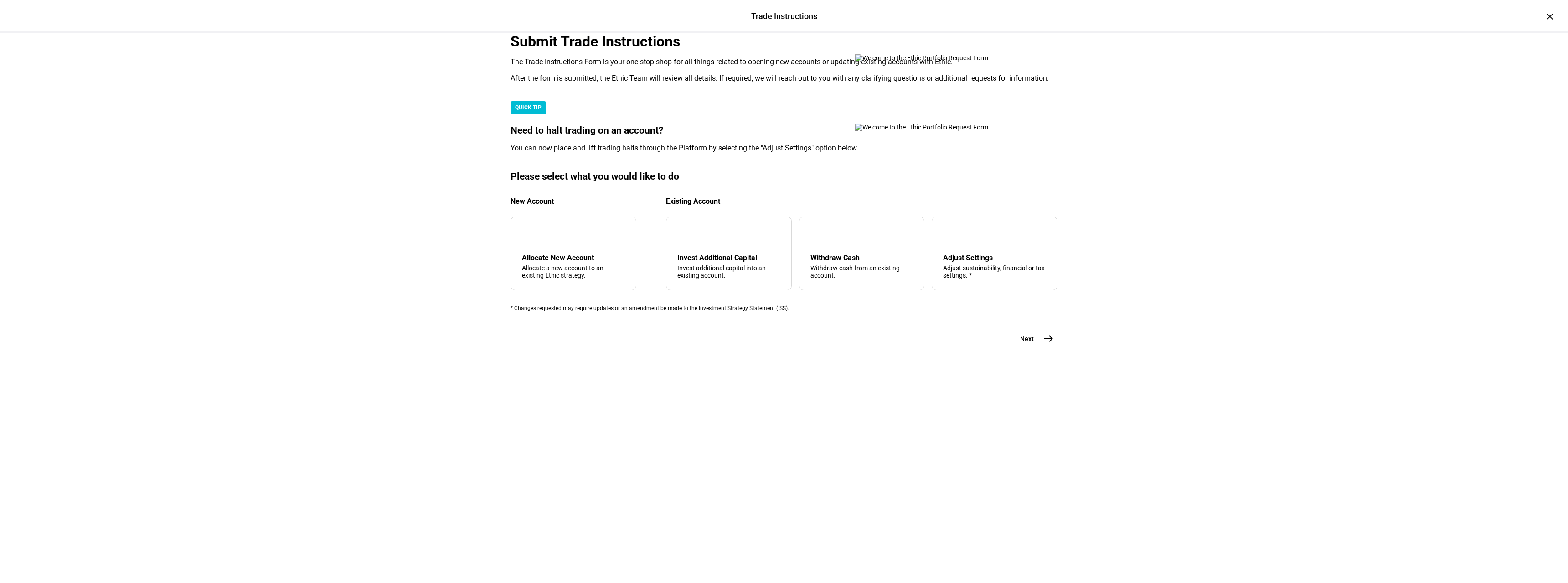
click at [1542, 16] on div "×" at bounding box center [1550, 16] width 15 height 15
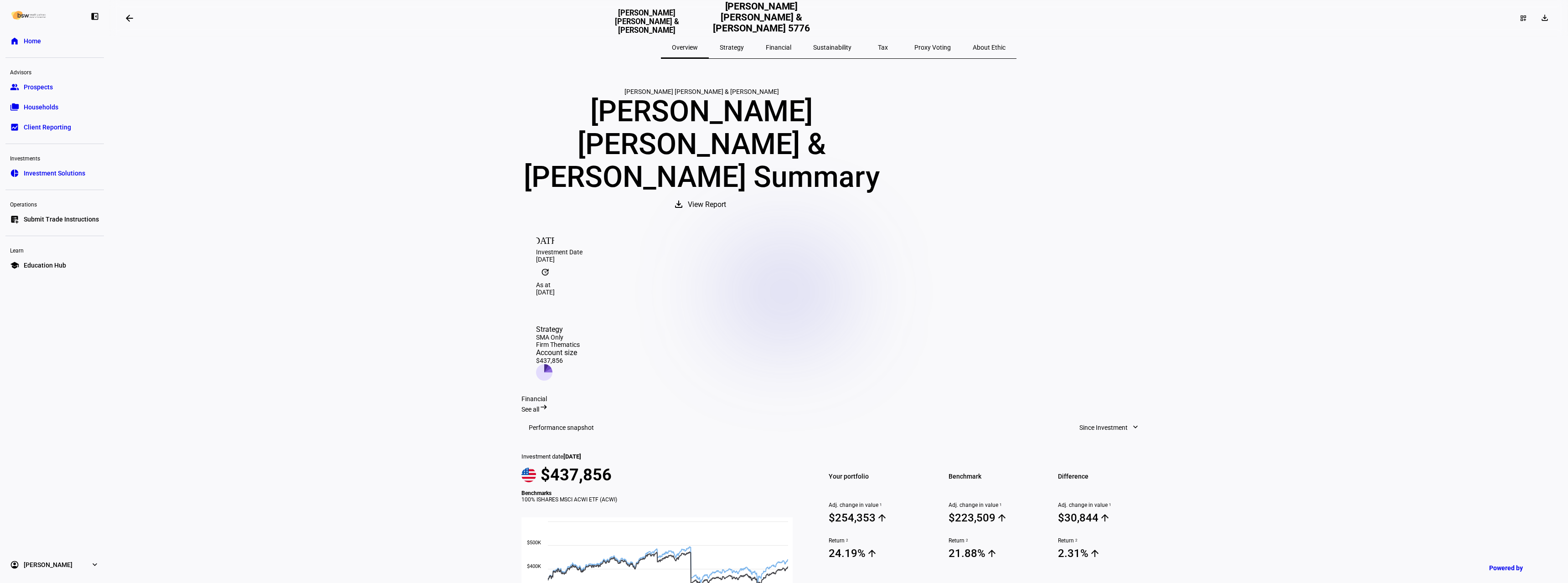
click at [66, 45] on link "home Home" at bounding box center [55, 41] width 99 height 18
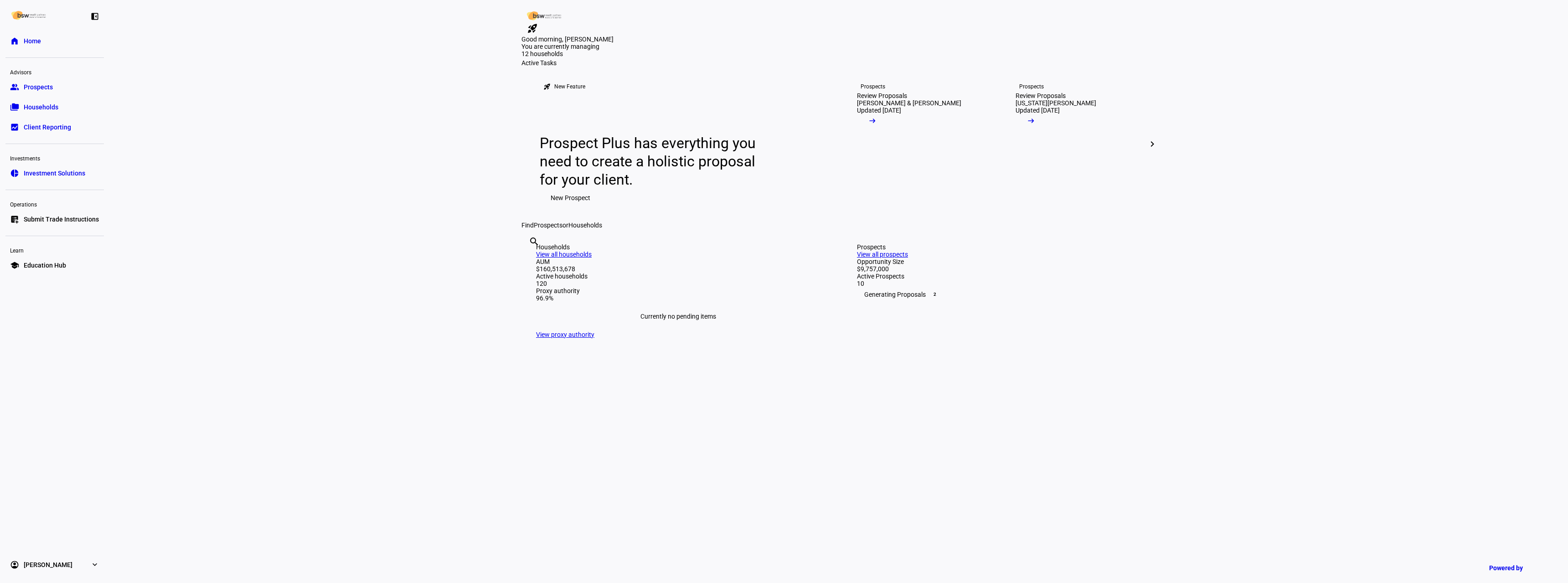
click at [593, 207] on span at bounding box center [570, 198] width 61 height 18
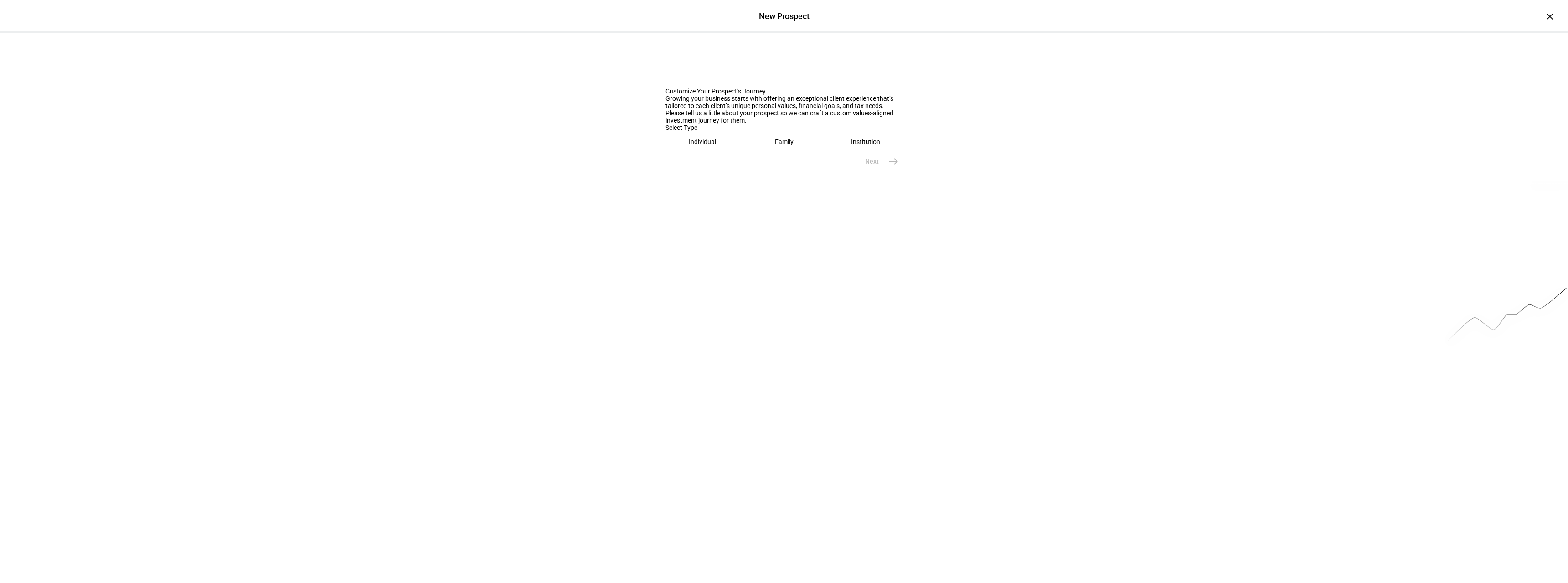
click at [760, 152] on eth-mega-radio-button "Family" at bounding box center [784, 142] width 74 height 21
click at [719, 152] on eth-mega-radio-button "Individual" at bounding box center [702, 142] width 75 height 21
click at [761, 152] on eth-mega-radio-button "Family" at bounding box center [783, 142] width 75 height 21
click at [718, 152] on eth-mega-radio-button "Individual" at bounding box center [702, 142] width 75 height 21
click at [759, 152] on eth-mega-radio-button "Family" at bounding box center [783, 142] width 75 height 21
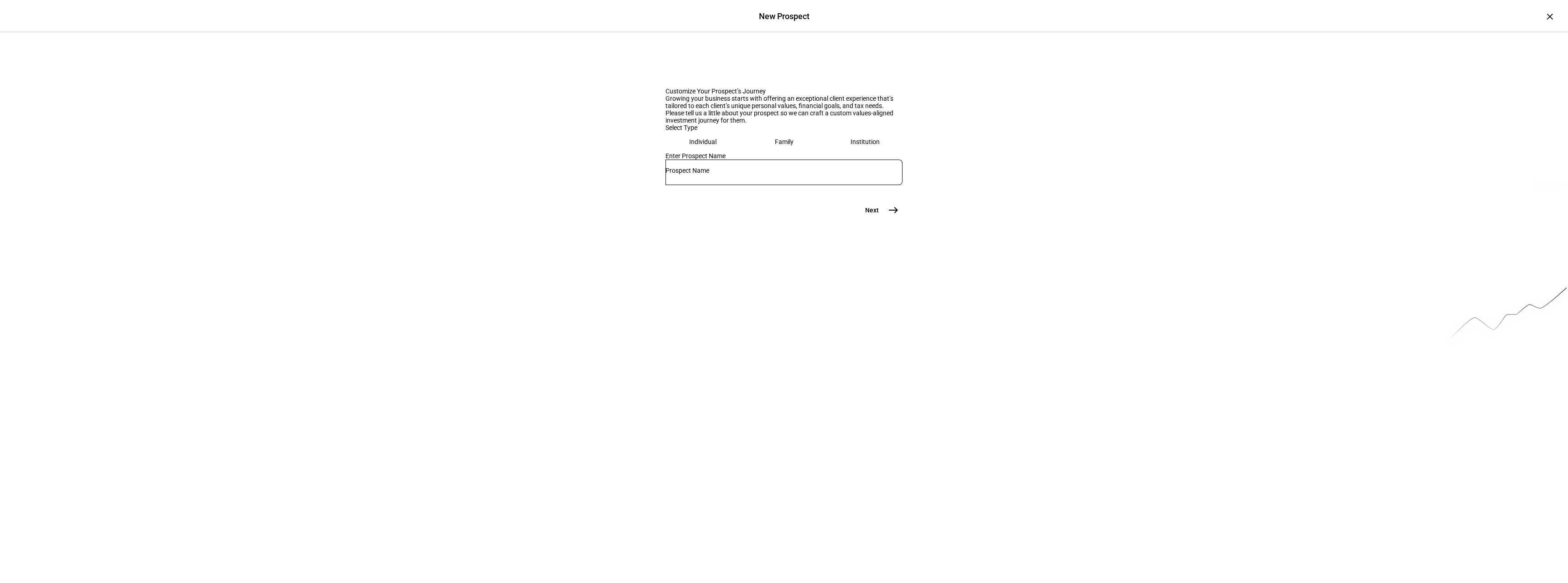
click at [727, 174] on input "text" at bounding box center [783, 170] width 237 height 7
paste input "[PERSON_NAME] & [PERSON_NAME]"
drag, startPoint x: 691, startPoint y: 298, endPoint x: 612, endPoint y: 292, distance: 79.2
click at [612, 219] on div "Customize Your Prospect’s Journey Growing your business starts with offering an…" at bounding box center [784, 126] width 1568 height 186
click at [752, 174] on input "[PERSON_NAME] & [PERSON_NAME]" at bounding box center [783, 170] width 237 height 7
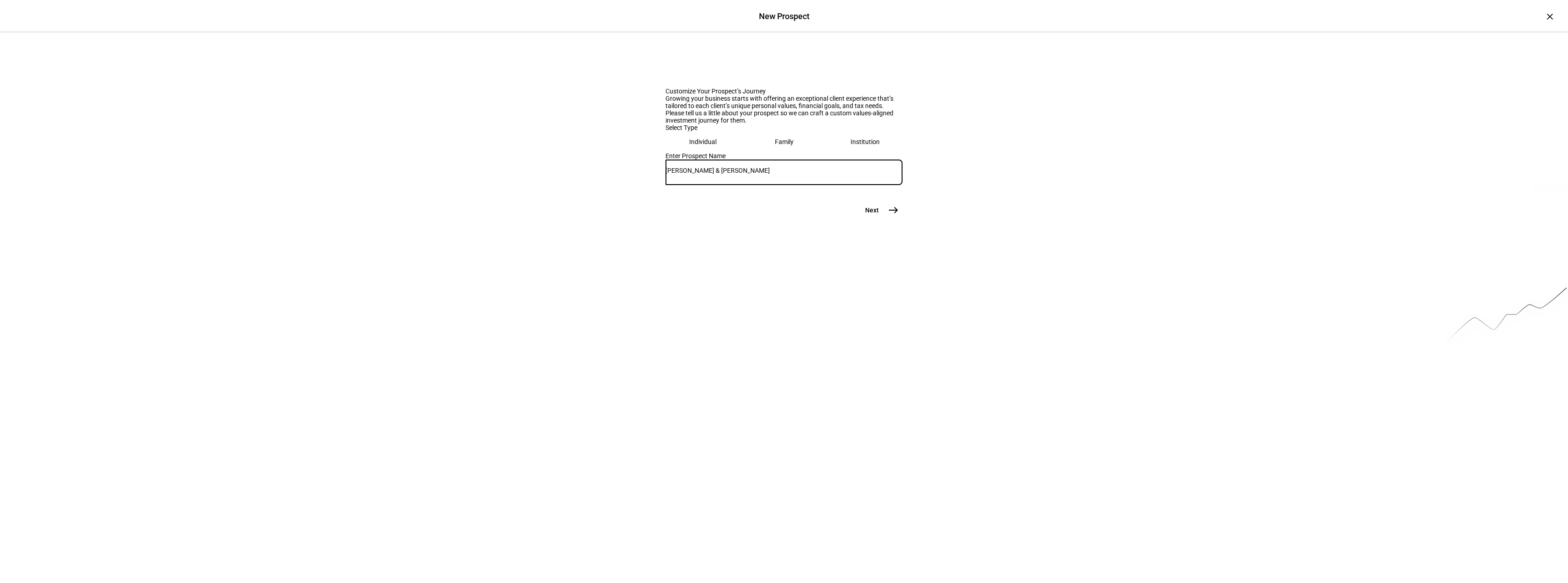
paste input "[PERSON_NAME],"
type input "[PERSON_NAME] & [PERSON_NAME] Custom"
click at [888, 215] on mat-icon "east" at bounding box center [894, 210] width 11 height 11
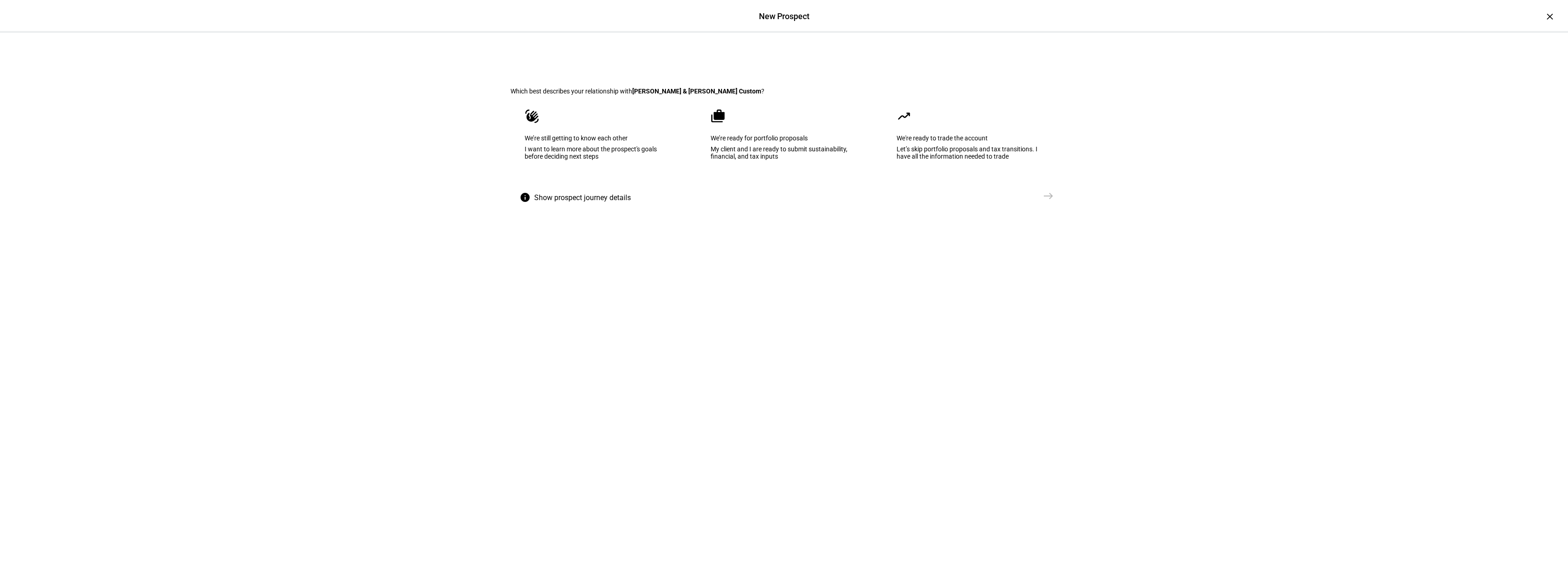
click at [654, 160] on div "I want to learn more about the prospect's goals before deciding next steps" at bounding box center [598, 153] width 147 height 15
click at [1043, 201] on mat-icon "east" at bounding box center [1048, 196] width 11 height 11
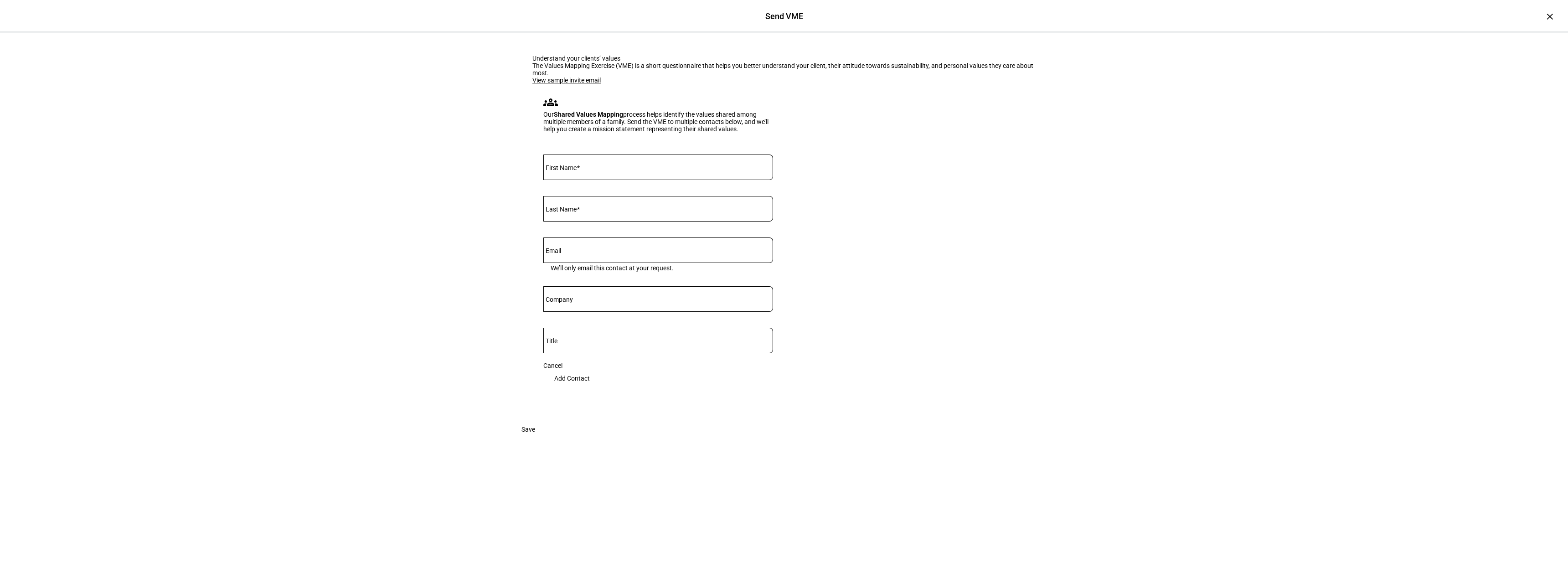
scroll to position [21, 0]
click at [658, 169] on input "First Name" at bounding box center [658, 166] width 229 height 7
type input "[PERSON_NAME]"
click at [674, 286] on eth-input "Email We’ll only email this contact at your request." at bounding box center [658, 262] width 229 height 49
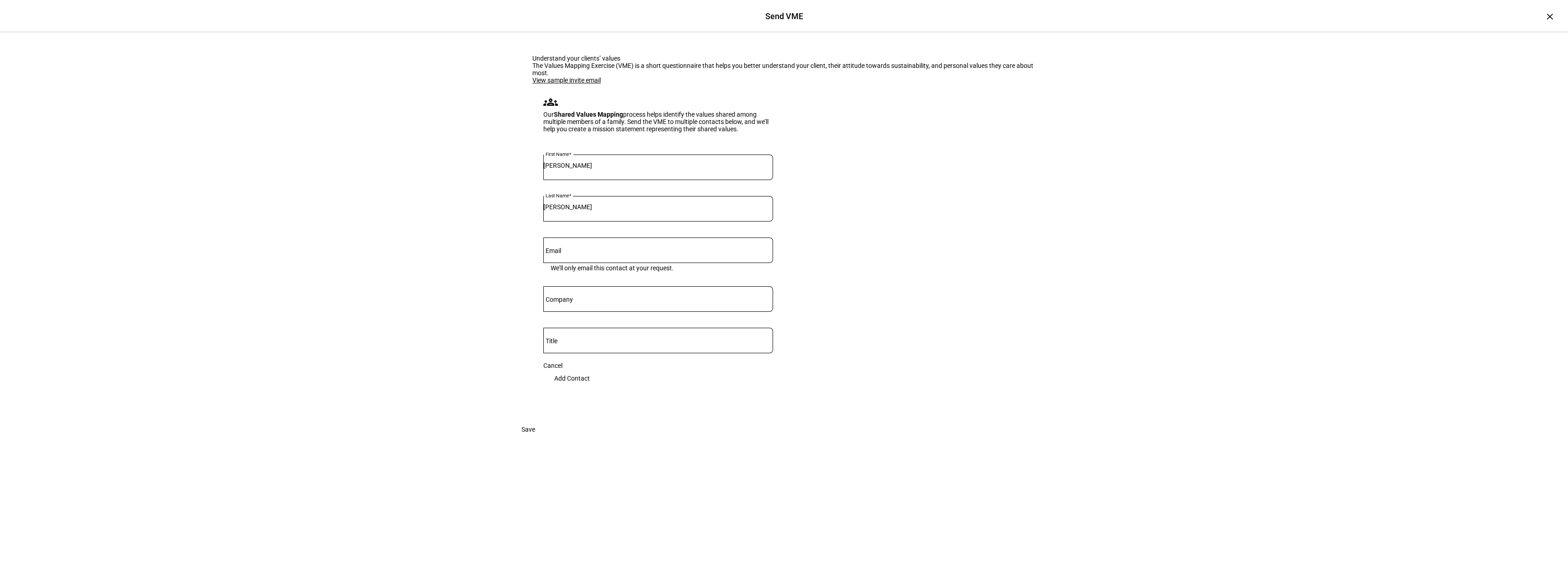
click at [590, 388] on span "Add Contact" at bounding box center [572, 379] width 35 height 18
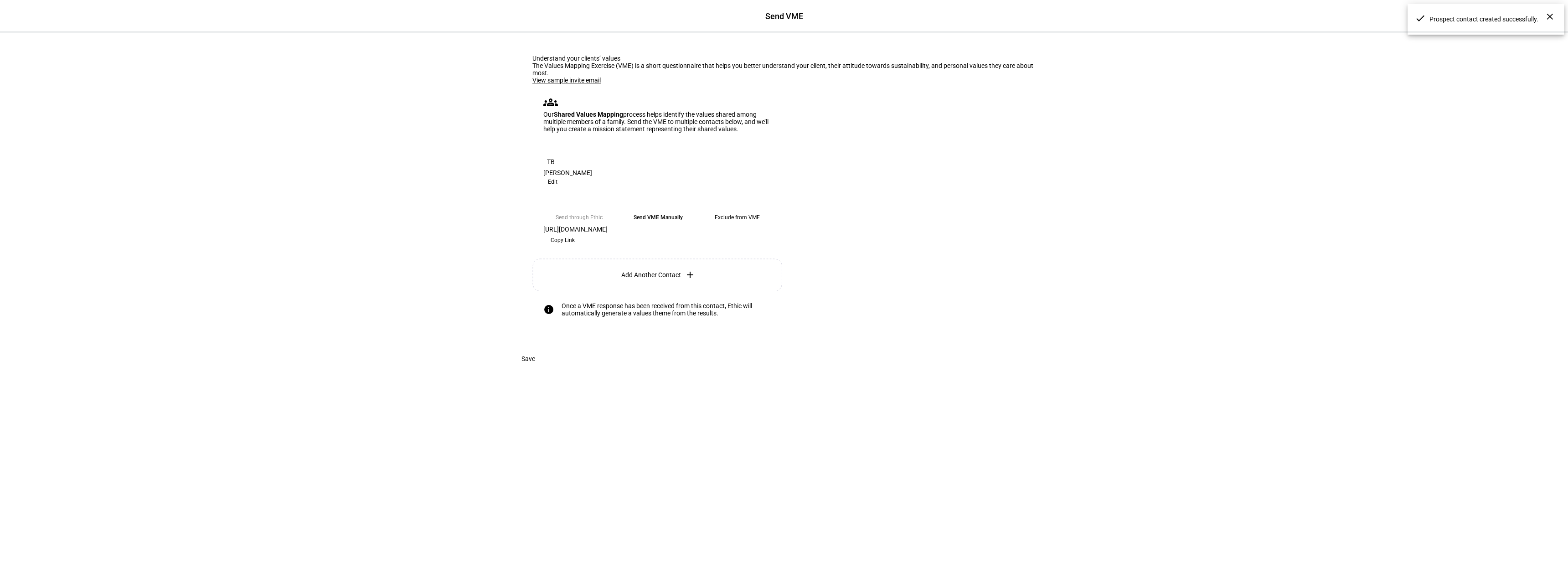
scroll to position [0, 0]
click at [685, 281] on mat-icon "add" at bounding box center [690, 275] width 11 height 11
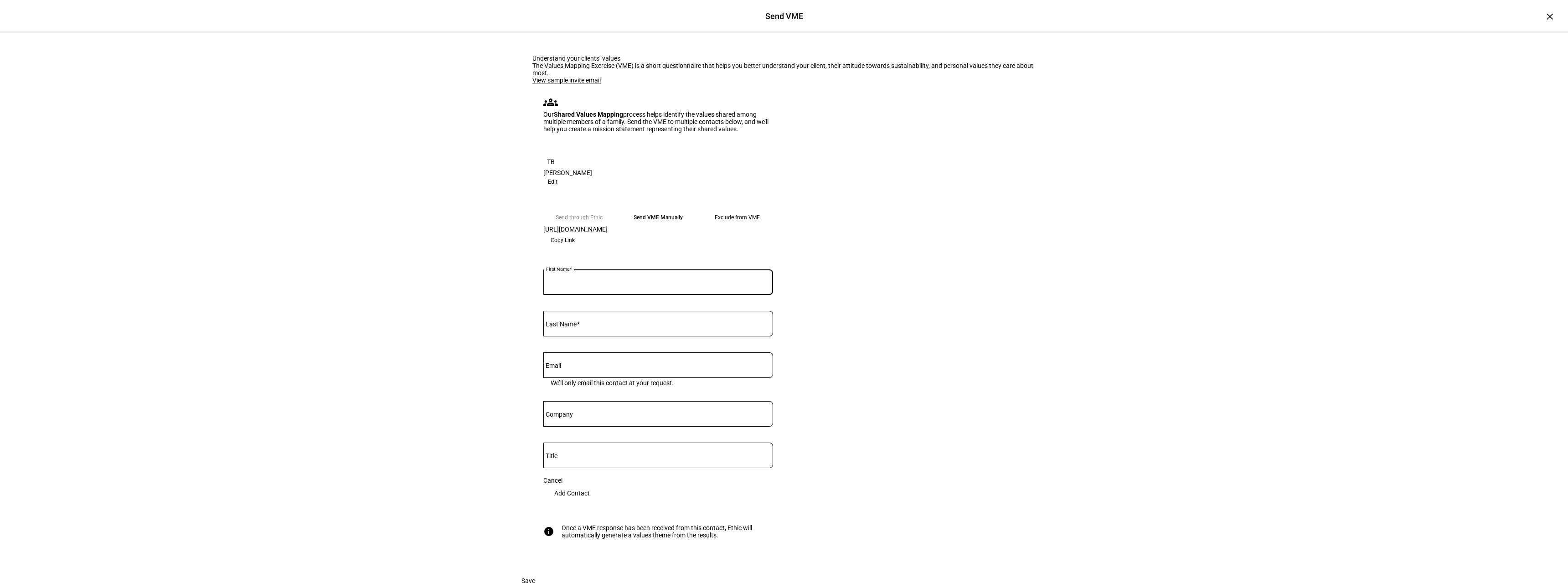
click at [669, 284] on input "First Name" at bounding box center [658, 281] width 229 height 7
type input "[PERSON_NAME]"
click at [892, 425] on eth-form-card "Understand your clients’ values The Values Mapping Exercise (VME) is a short qu…" at bounding box center [784, 302] width 547 height 539
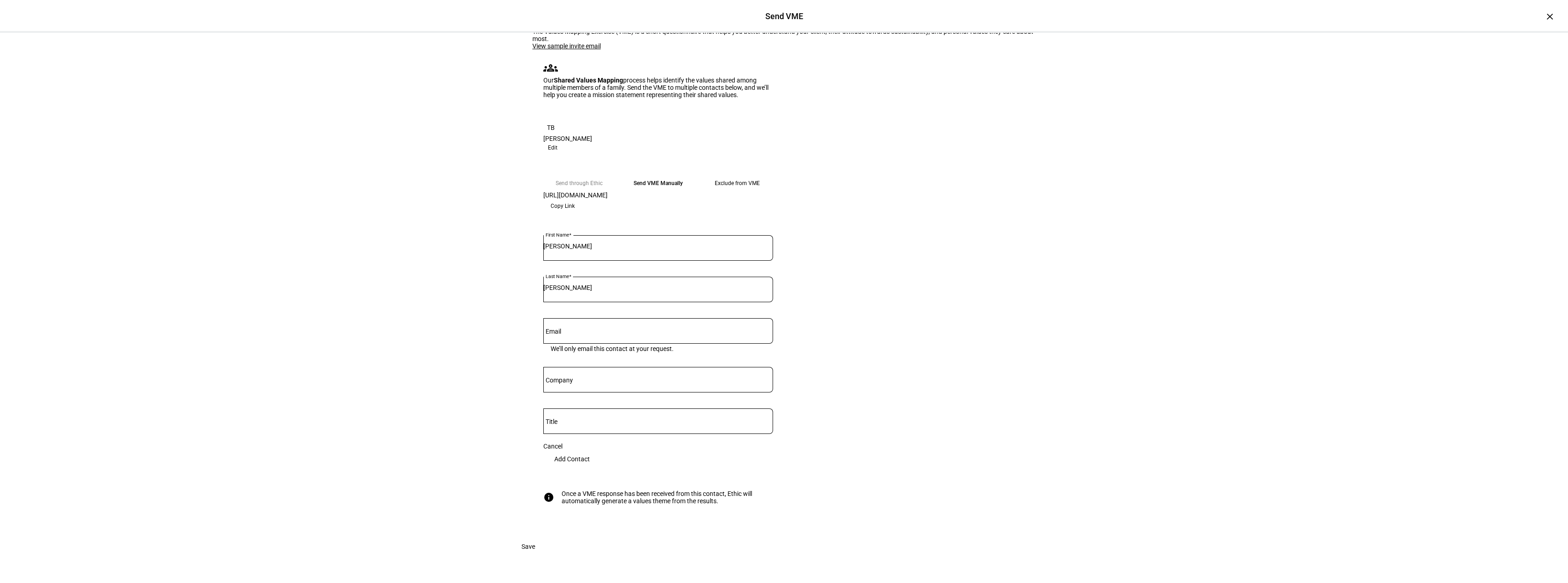
scroll to position [137, 0]
click at [590, 450] on span "Add Contact" at bounding box center [572, 459] width 35 height 18
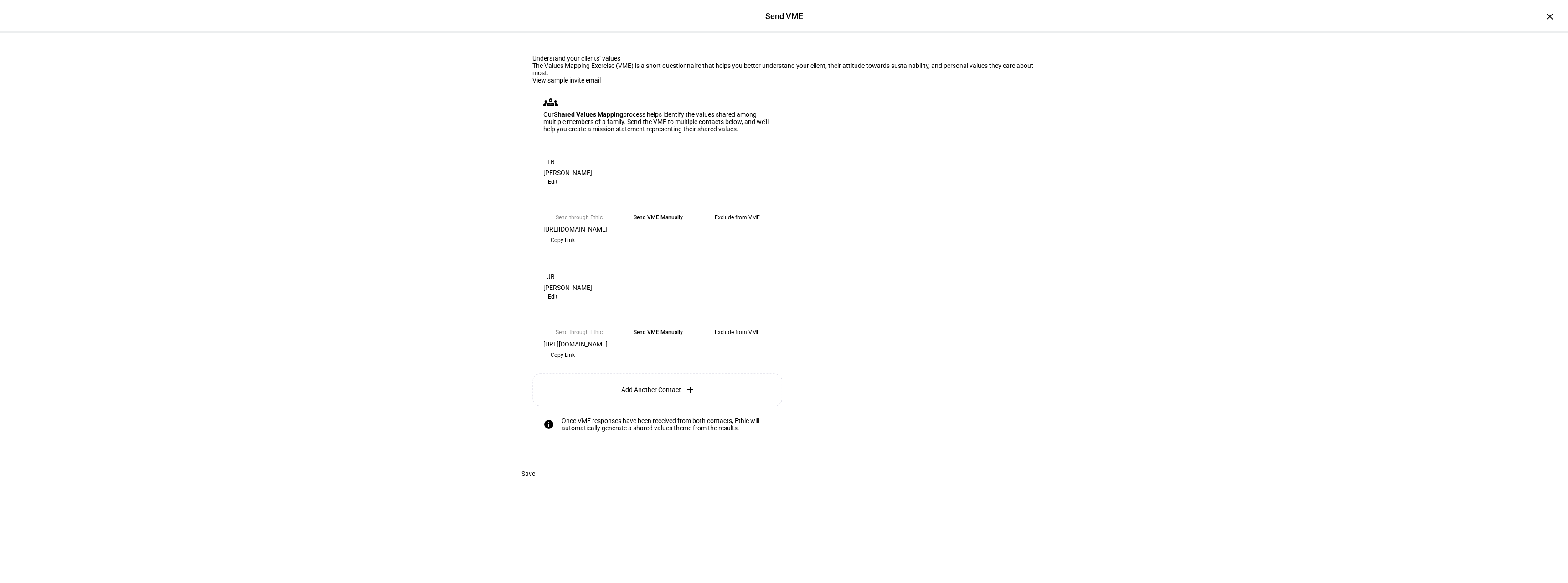
scroll to position [85, 0]
click at [575, 244] on span "Copy Link" at bounding box center [563, 240] width 24 height 15
click at [575, 360] on span "Copy Link" at bounding box center [563, 355] width 24 height 15
click at [535, 483] on span "Save" at bounding box center [528, 473] width 13 height 18
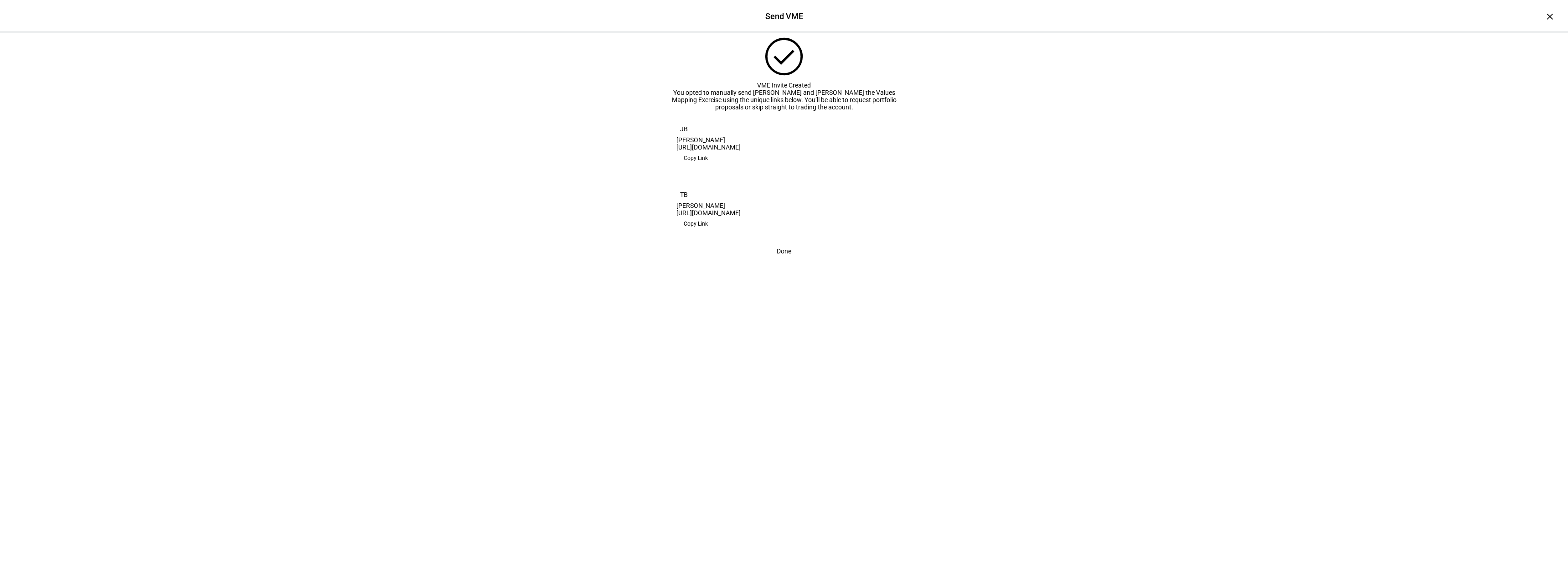
click at [777, 260] on span "Done" at bounding box center [784, 251] width 15 height 18
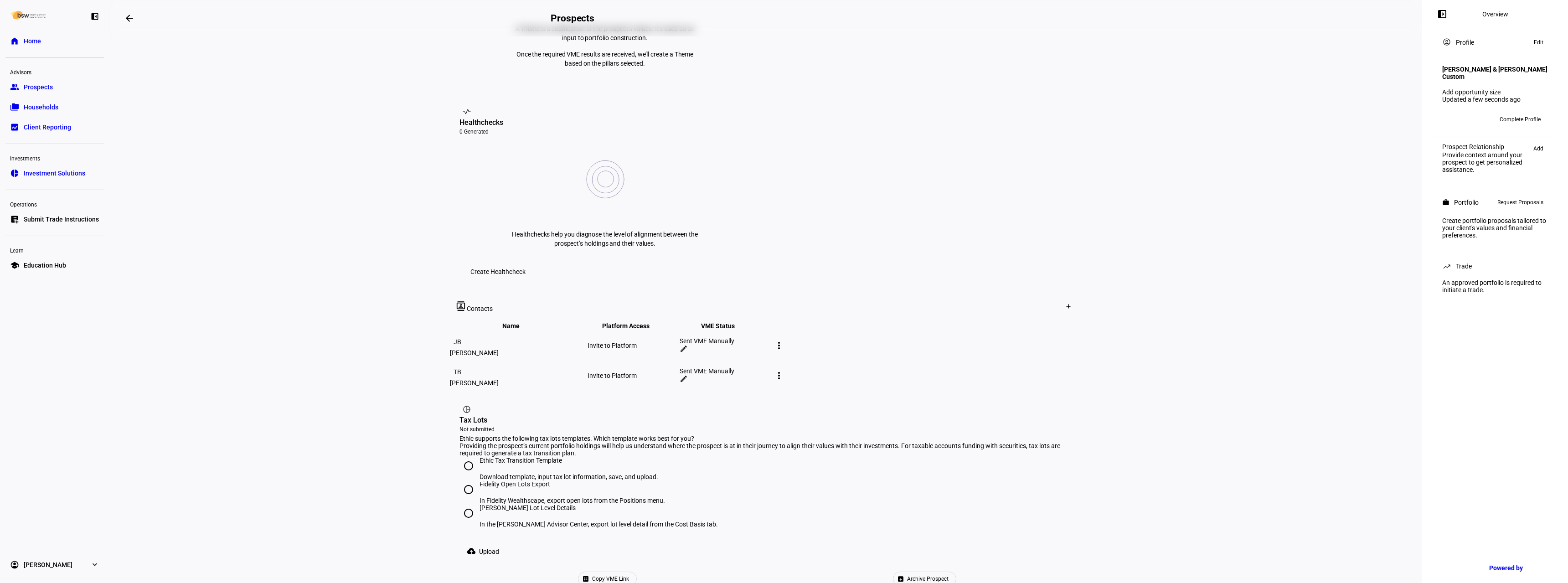
scroll to position [291, 0]
click at [1520, 117] on span "Complete Profile" at bounding box center [1520, 119] width 41 height 15
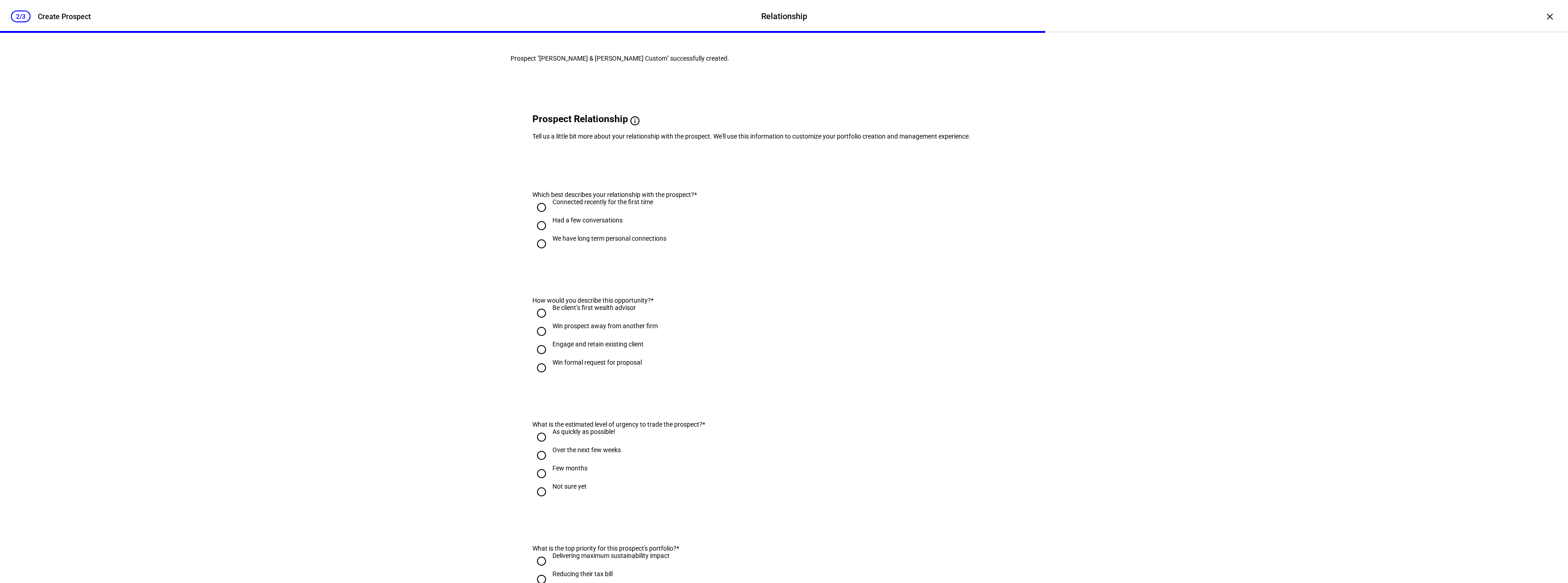
click at [600, 242] on div "We have long term personal connections" at bounding box center [609, 239] width 114 height 7
click at [551, 253] on input "We have long term personal connections" at bounding box center [542, 244] width 18 height 18
radio input "true"
click at [598, 347] on div "Engage and retain existing client" at bounding box center [598, 344] width 91 height 7
click at [551, 358] on input "Engage and retain existing client" at bounding box center [542, 349] width 18 height 18
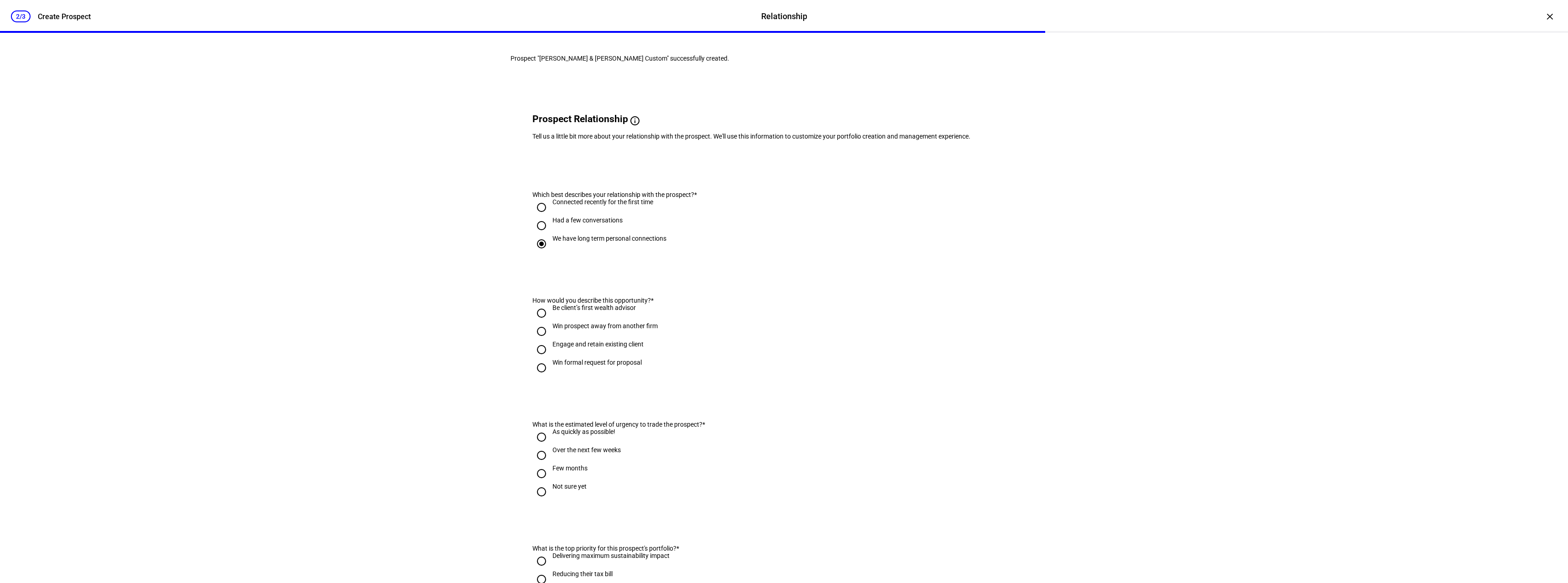
radio input "true"
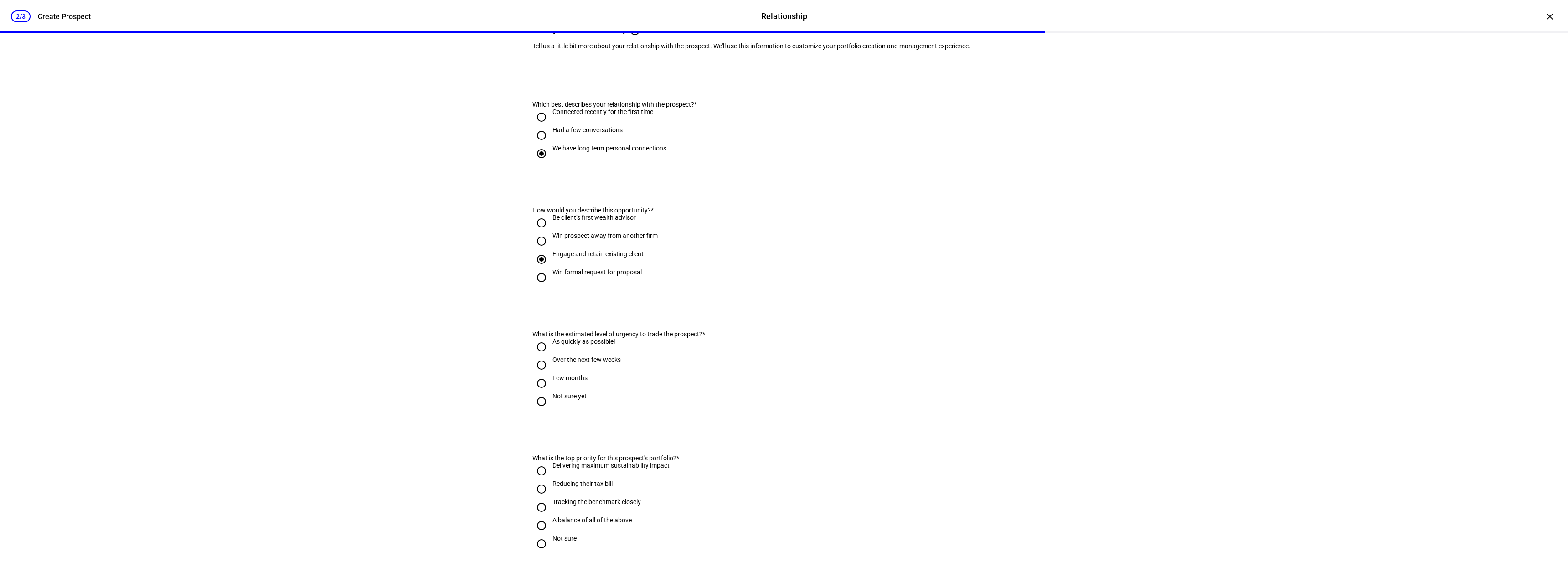
scroll to position [91, 0]
click at [553, 408] on div "Not sure yet" at bounding box center [570, 399] width 34 height 16
click at [551, 410] on input "Not sure yet" at bounding box center [542, 400] width 18 height 18
radio input "true"
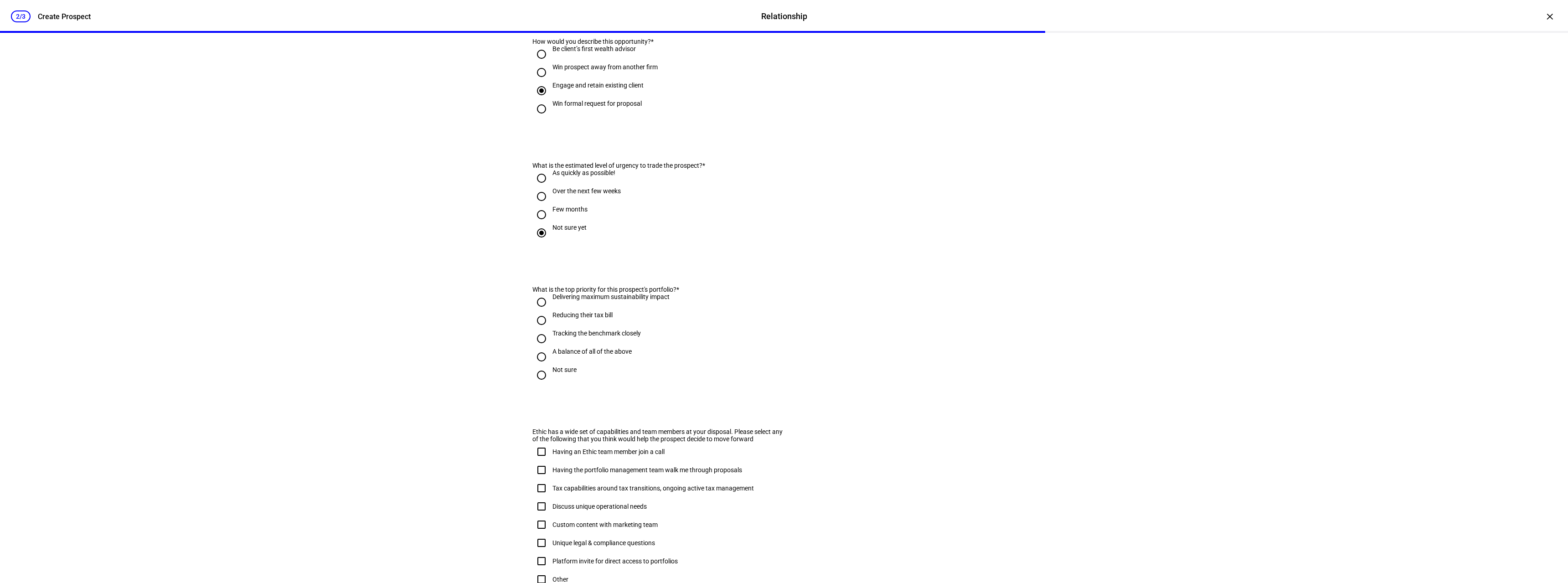
scroll to position [273, 0]
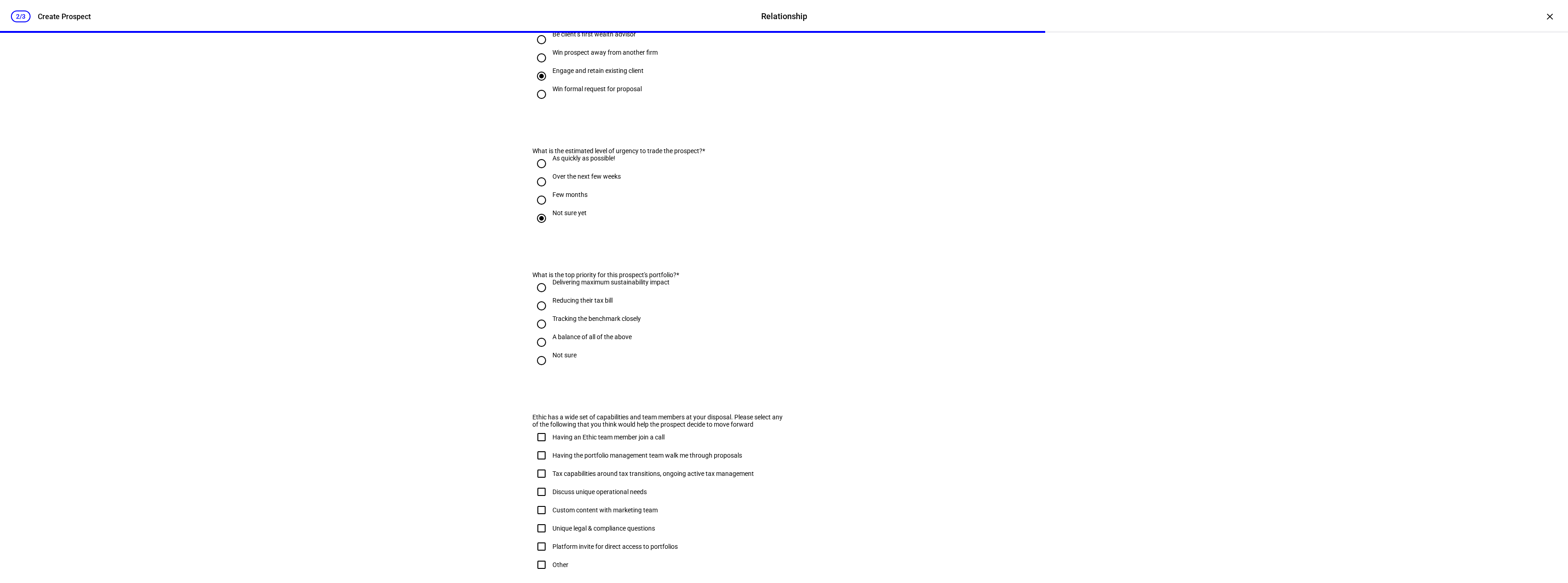
click at [603, 286] on div "Delivering maximum sustainability impact" at bounding box center [611, 282] width 117 height 7
click at [551, 296] on input "Delivering maximum sustainability impact" at bounding box center [542, 288] width 18 height 18
radio input "true"
click at [582, 340] on div "A balance of all of the above" at bounding box center [592, 337] width 79 height 7
click at [551, 351] on input "A balance of all of the above" at bounding box center [542, 342] width 18 height 18
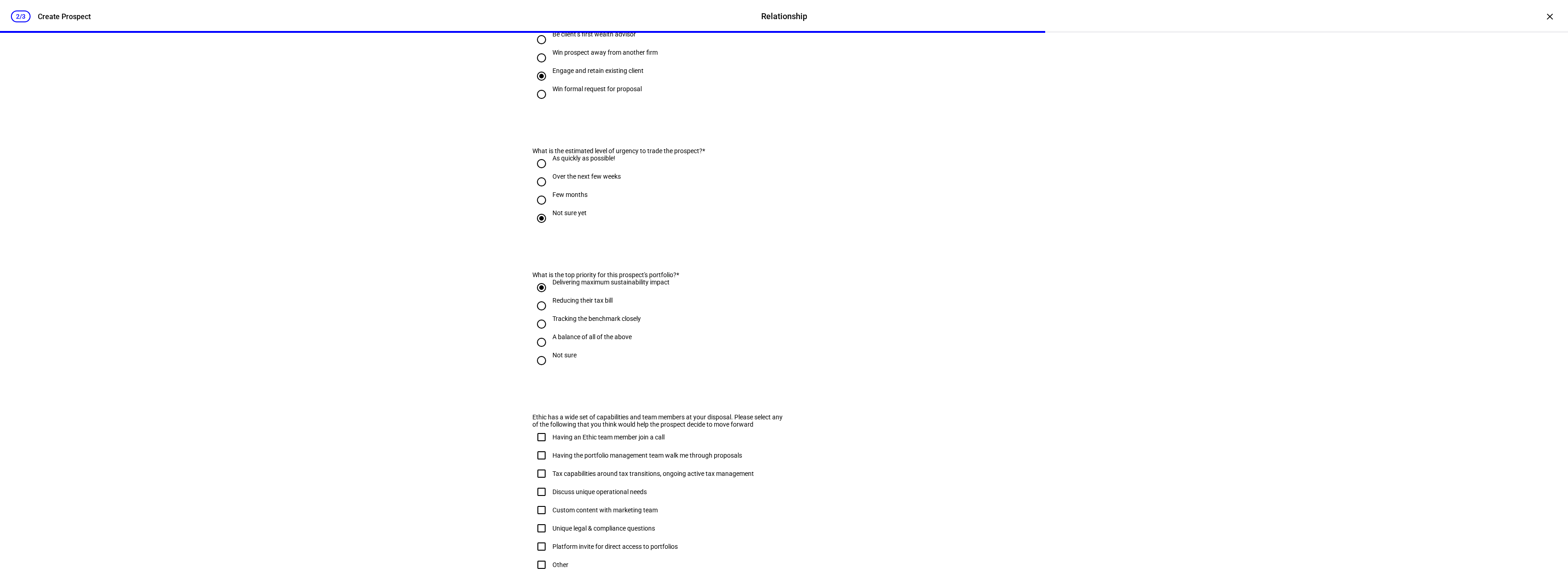
radio input "true"
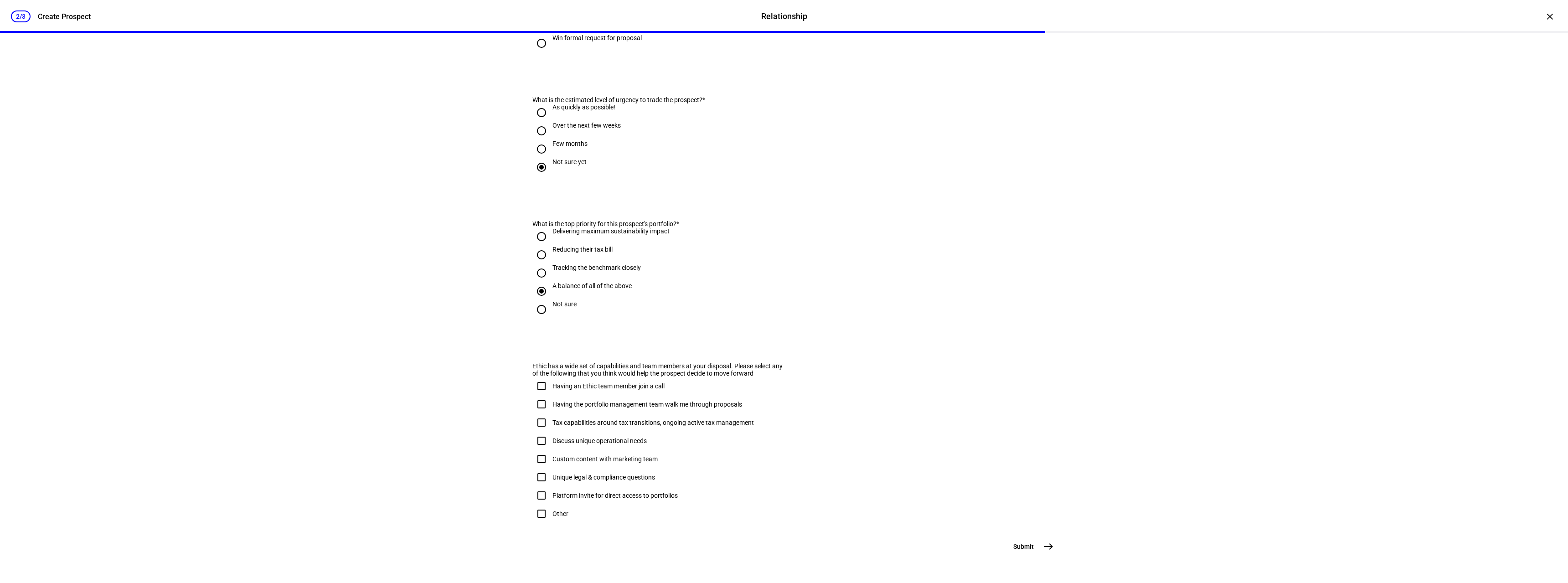
click at [561, 400] on div "Having the portfolio management team walk me through proposals" at bounding box center [648, 404] width 190 height 7
click at [551, 395] on input "Having the portfolio management team walk me through proposals" at bounding box center [542, 404] width 18 height 18
checkbox input "true"
click at [603, 419] on div "Tax capabilities around tax transitions, ongoing active tax management" at bounding box center [653, 422] width 201 height 7
click at [551, 413] on input "Tax capabilities around tax transitions, ongoing active tax management" at bounding box center [542, 422] width 18 height 18
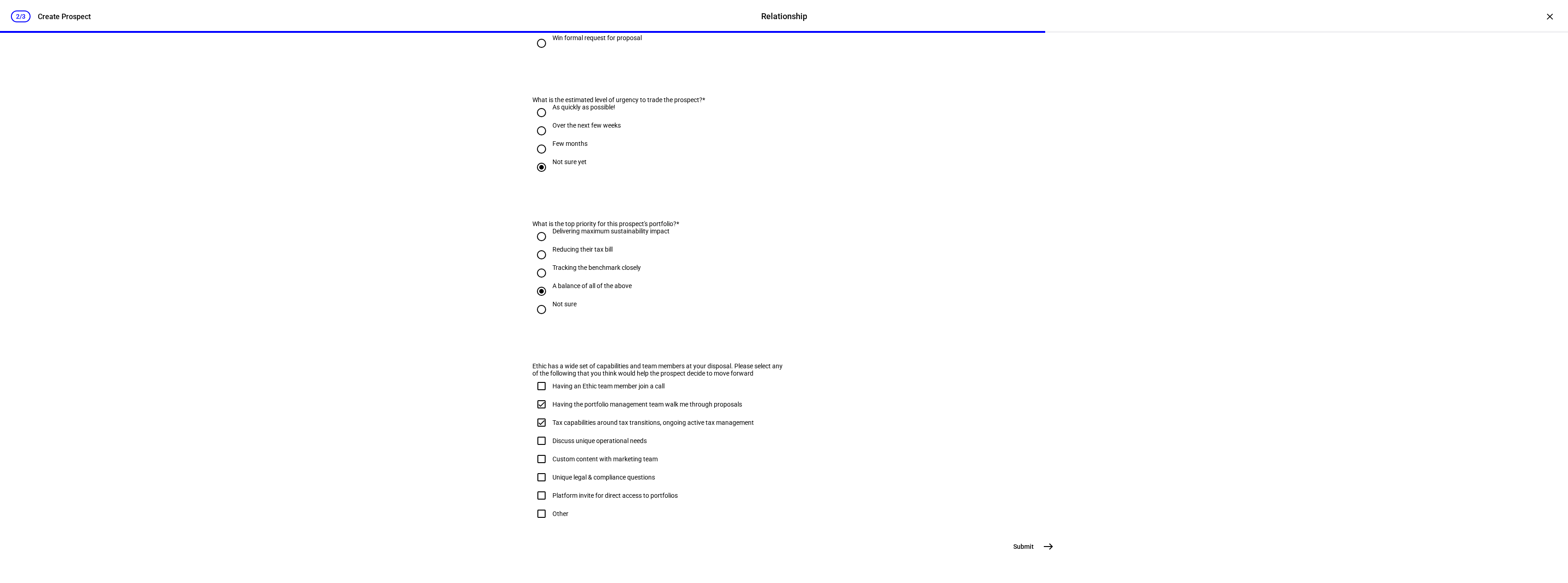
checkbox input "true"
click at [1052, 545] on span "east" at bounding box center [1048, 546] width 18 height 18
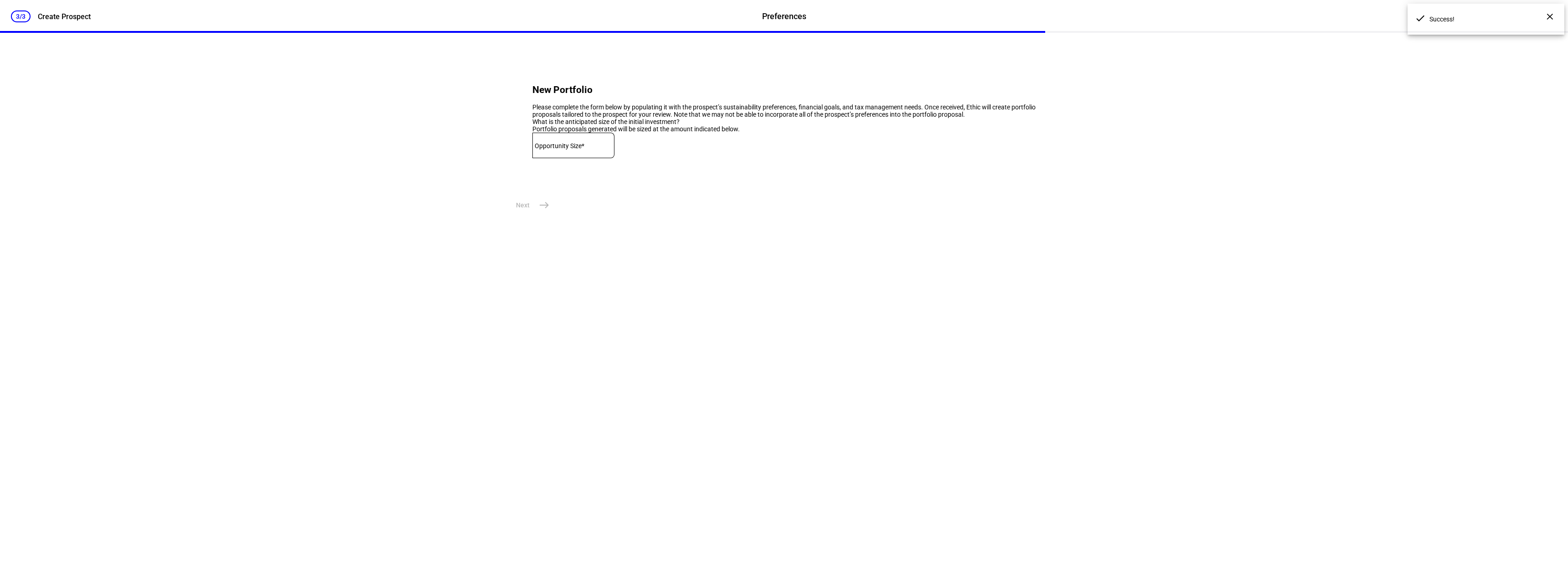
scroll to position [0, 0]
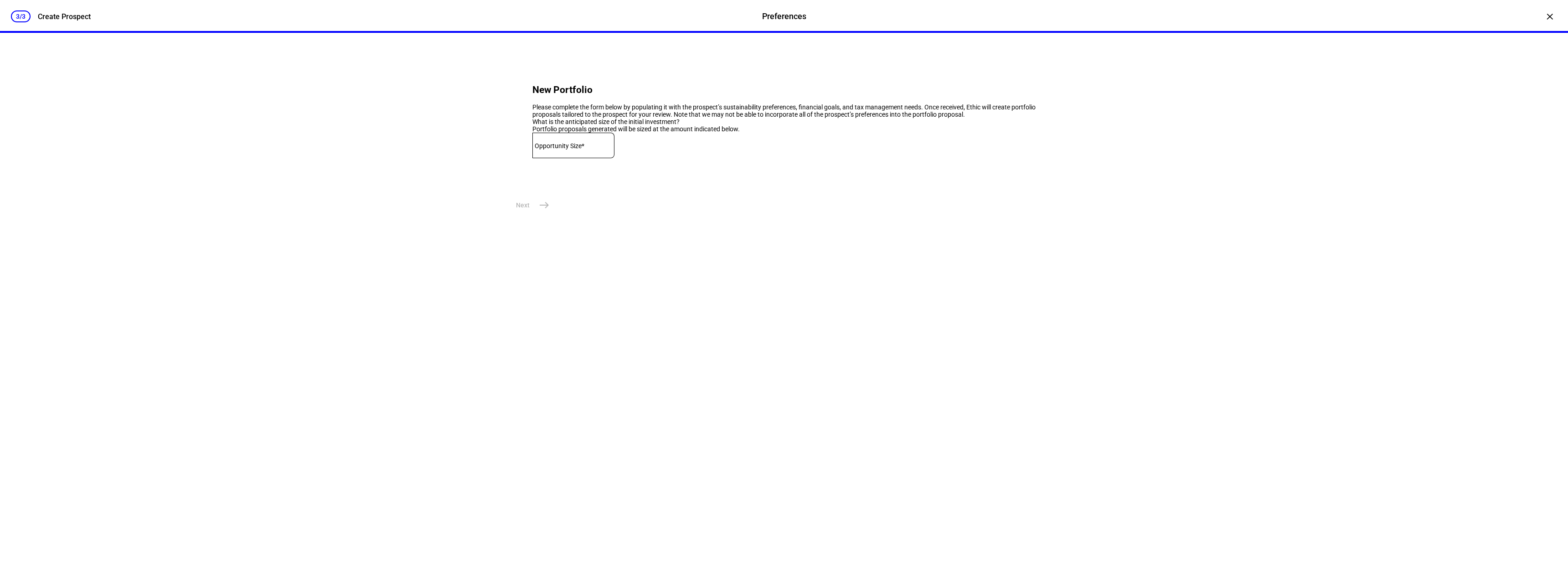
click at [576, 150] on mat-label "Opportunity Size*" at bounding box center [559, 146] width 50 height 7
type input "750,000"
click at [542, 211] on mat-icon "east" at bounding box center [544, 205] width 11 height 11
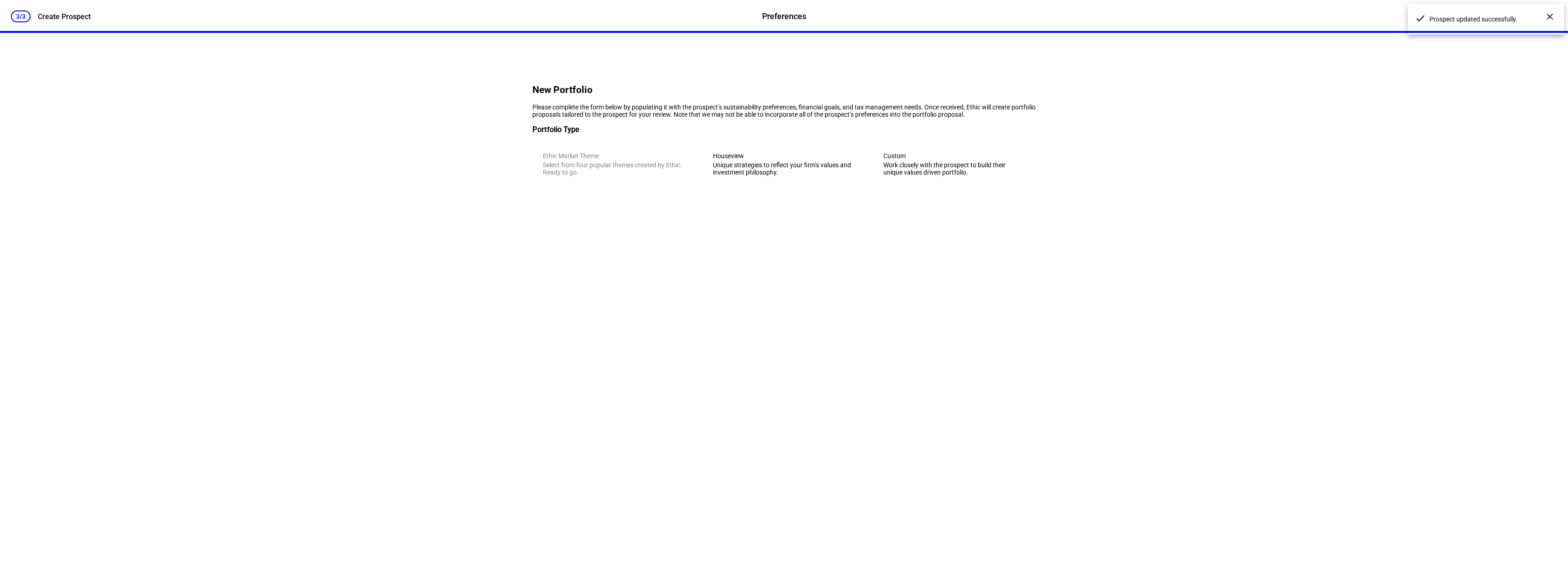
scroll to position [302, 0]
click at [954, 176] on div "Work closely with the prospect to build their unique values driven portfolio." at bounding box center [954, 169] width 142 height 15
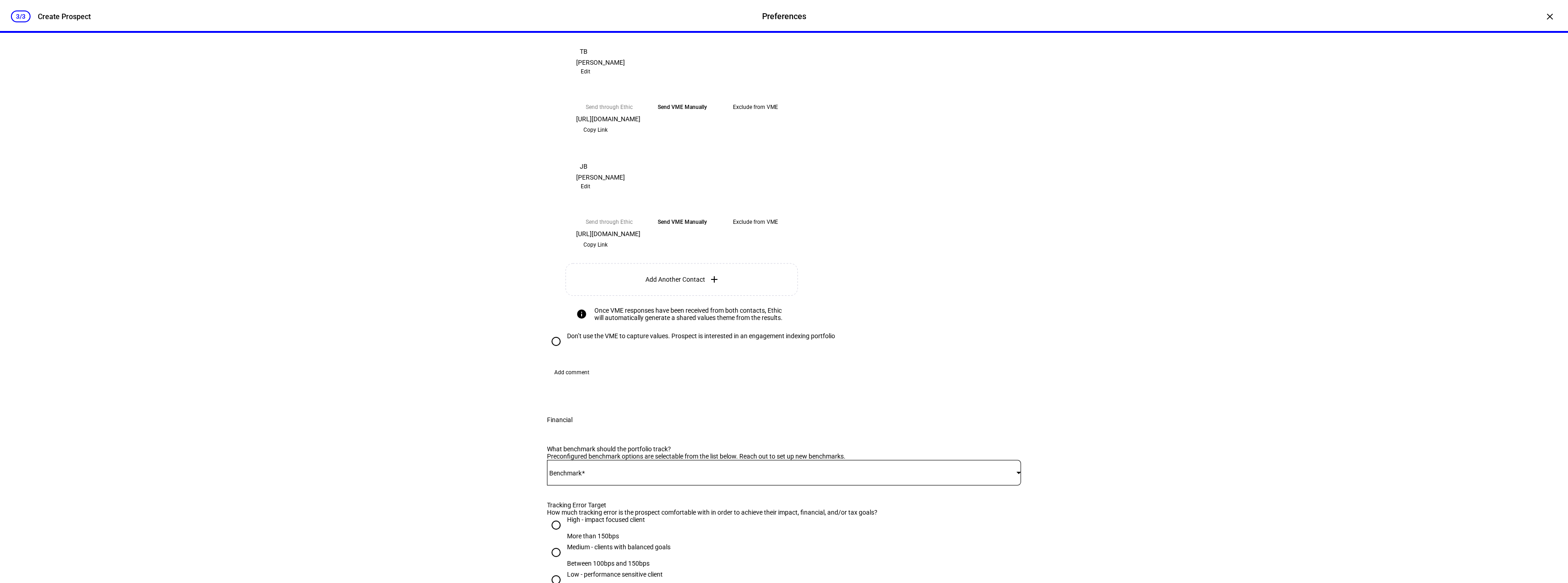
scroll to position [242, 0]
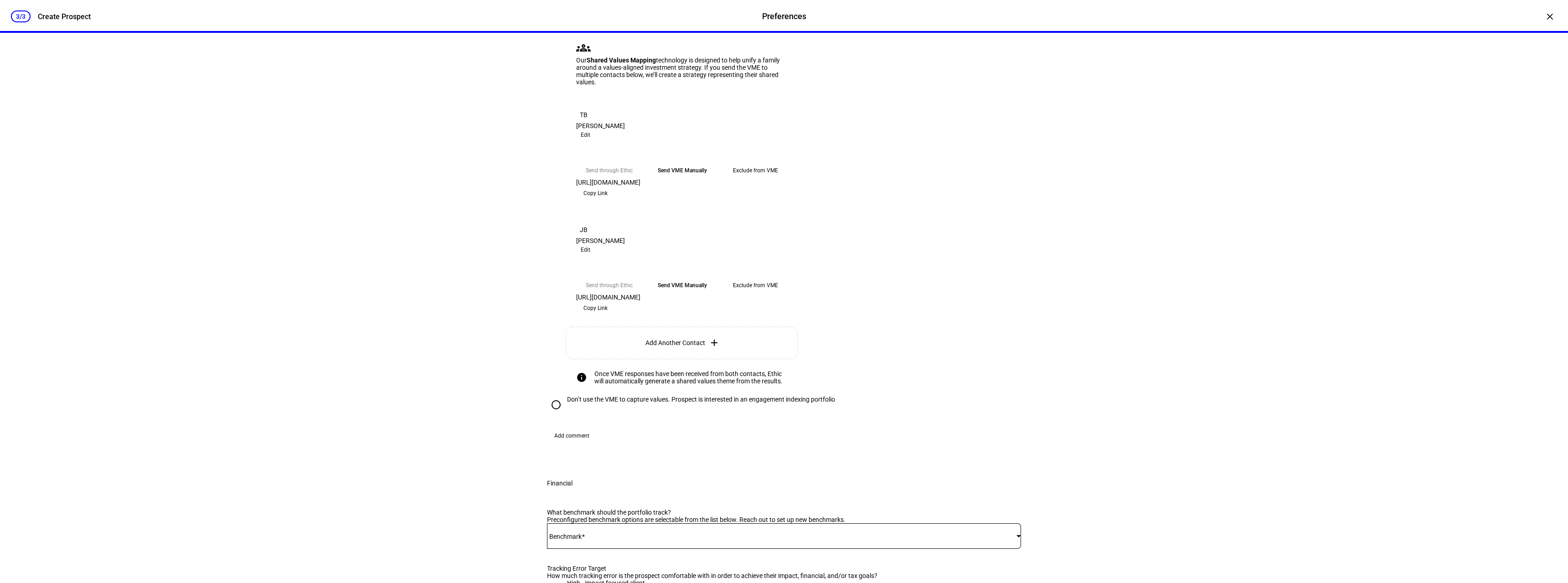
click at [1545, 16] on div "×" at bounding box center [1550, 16] width 15 height 15
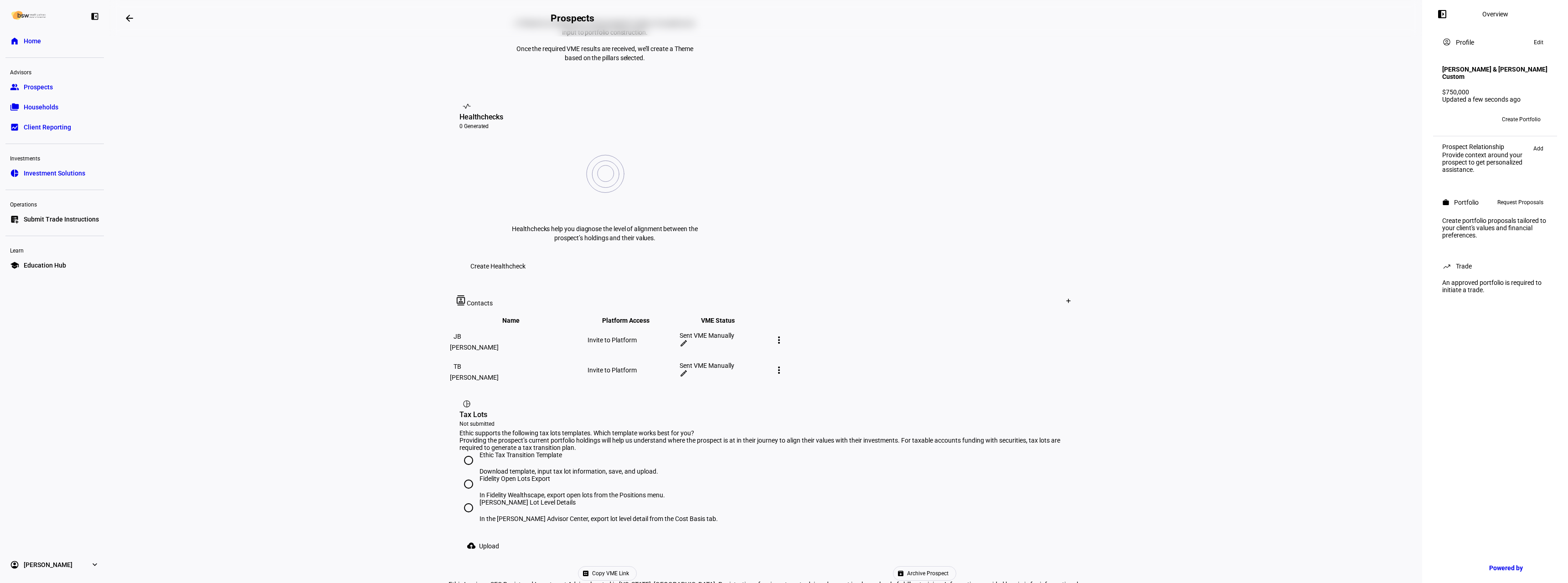
click at [35, 43] on span "Home" at bounding box center [32, 41] width 17 height 9
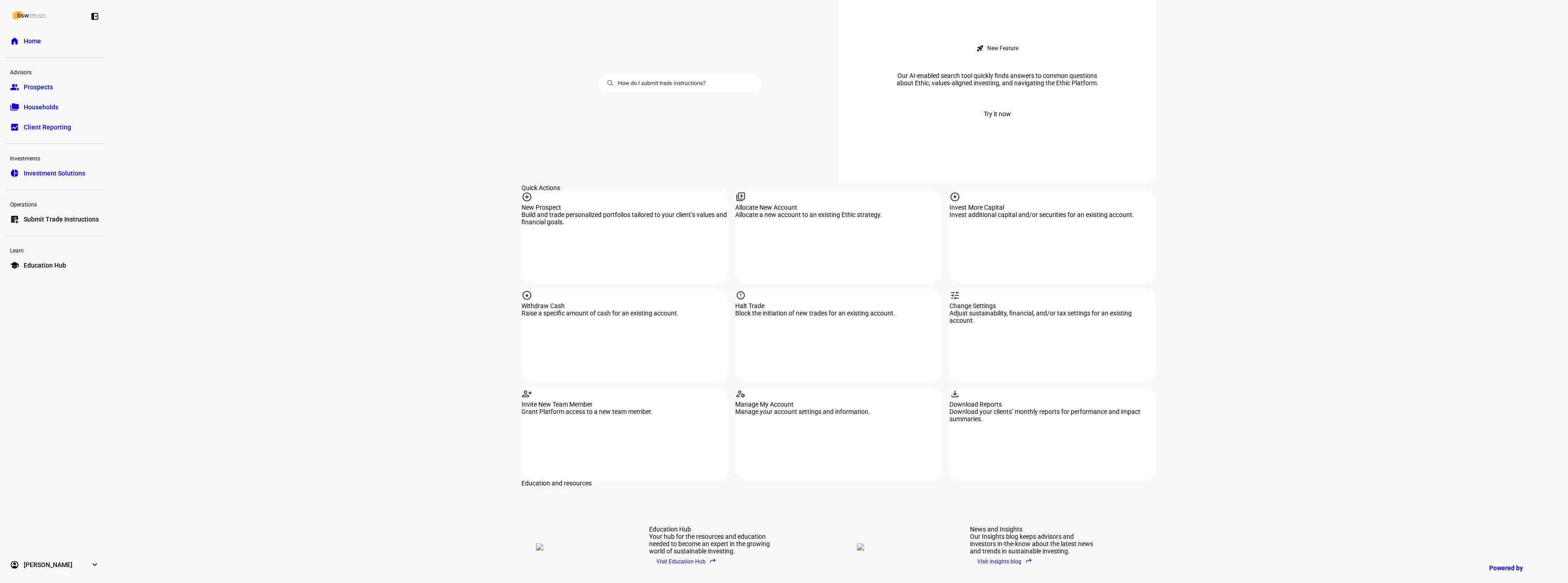
scroll to position [866, 0]
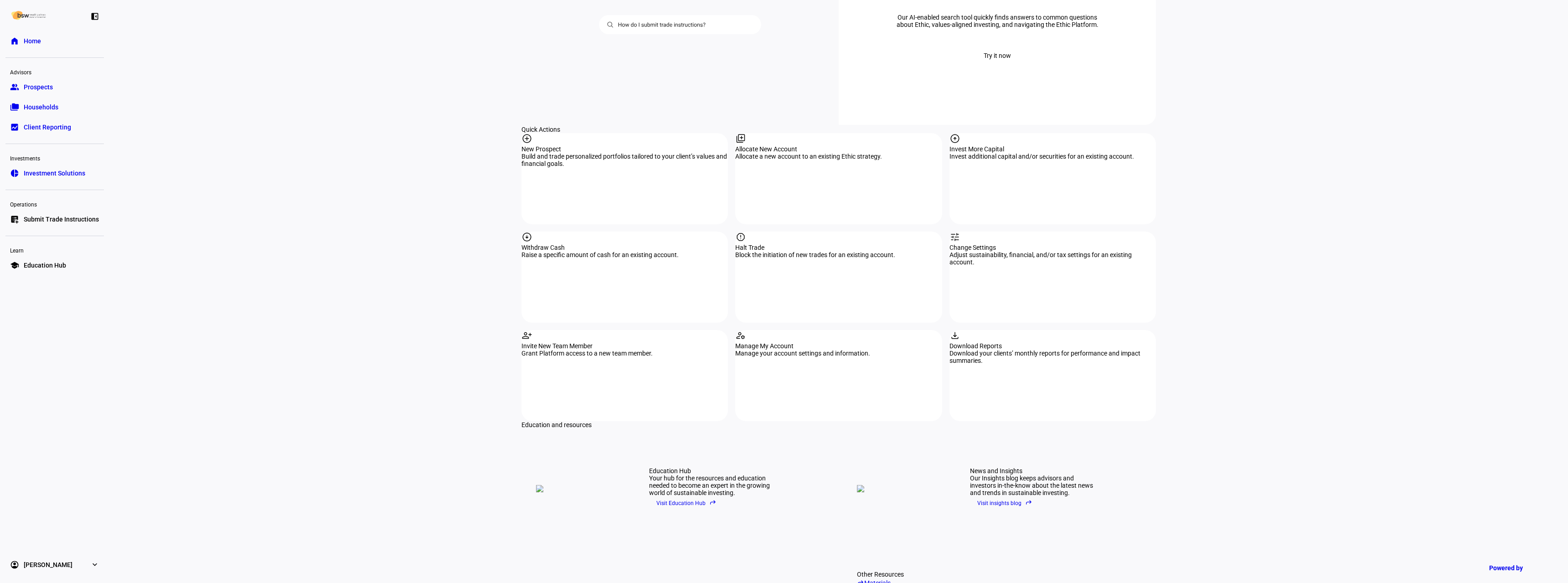
click at [24, 91] on span "Prospects" at bounding box center [38, 87] width 29 height 9
